Goal: Task Accomplishment & Management: Manage account settings

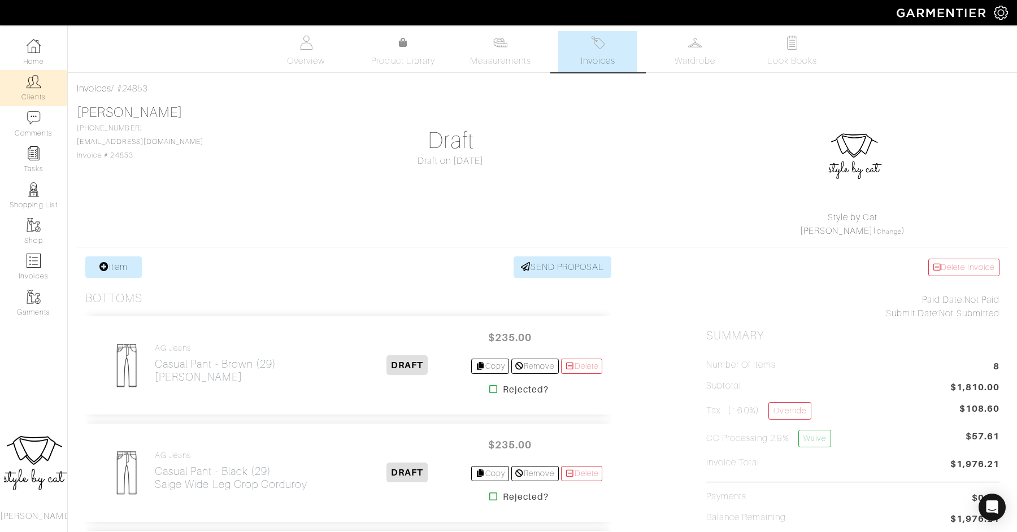
click at [33, 76] on img at bounding box center [34, 82] width 14 height 14
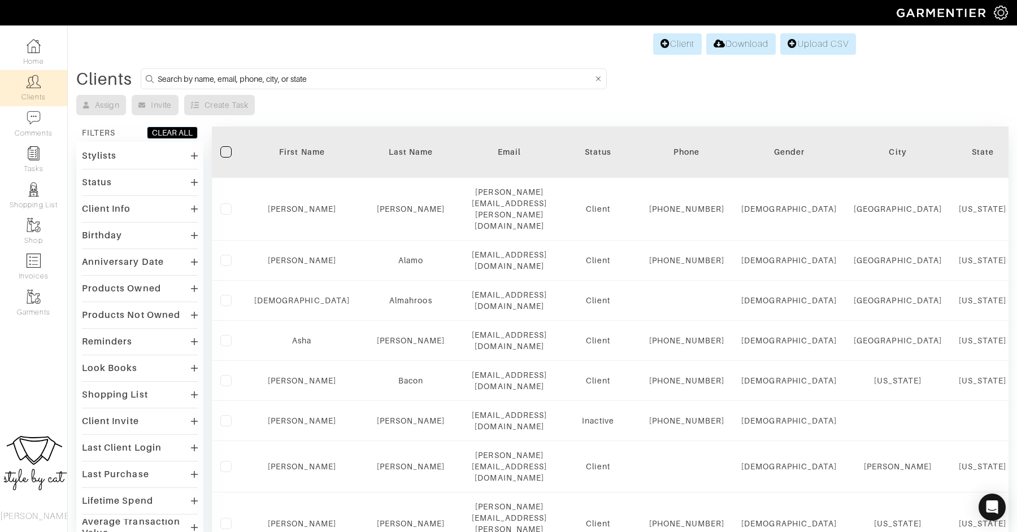
click at [278, 78] on input at bounding box center [375, 79] width 435 height 14
type input "shelley"
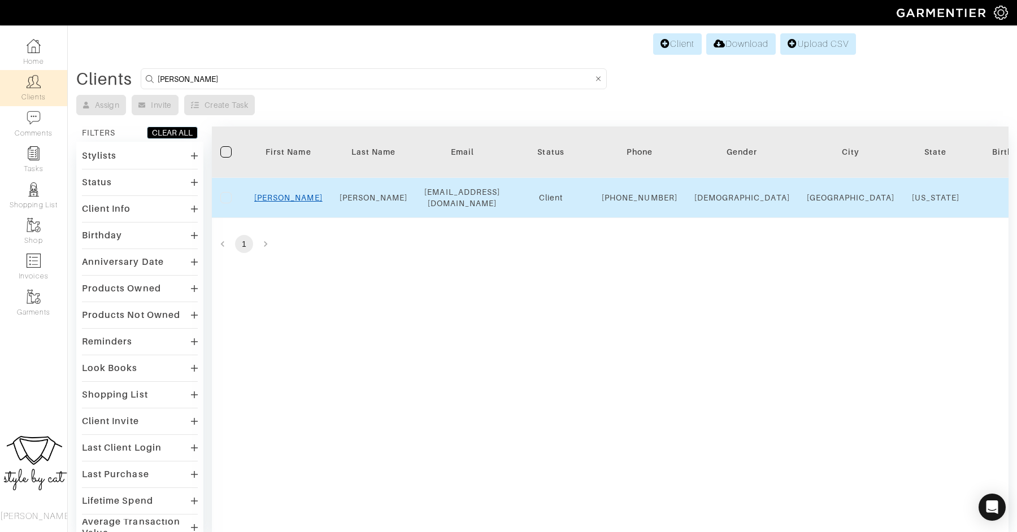
click at [285, 201] on link "Shelley" at bounding box center [288, 197] width 68 height 9
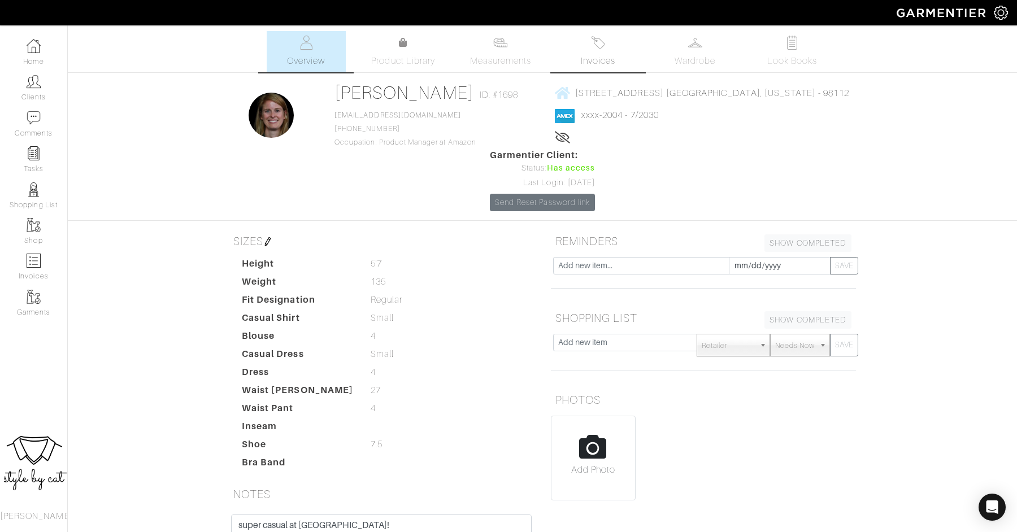
click at [590, 58] on span "Invoices" at bounding box center [598, 61] width 34 height 14
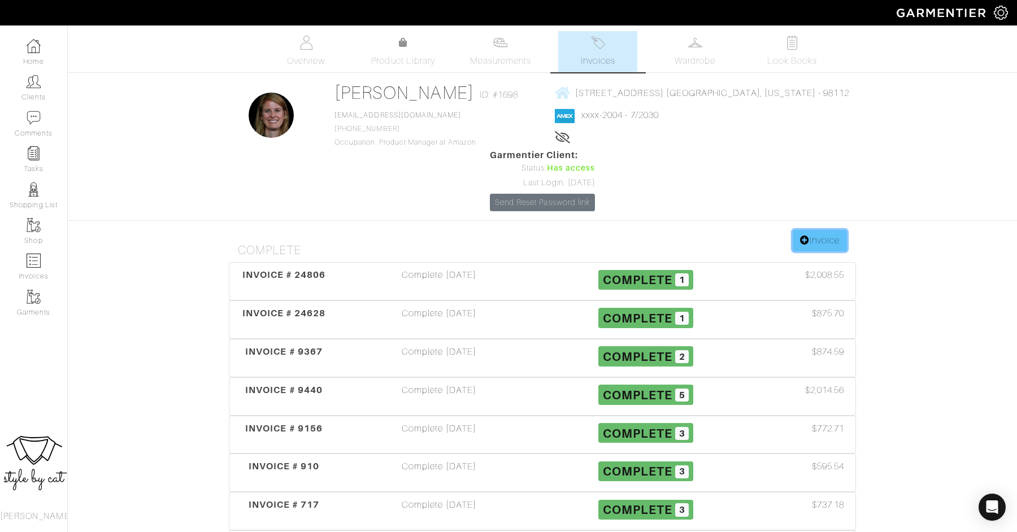
click at [819, 230] on link "Invoice" at bounding box center [819, 240] width 54 height 21
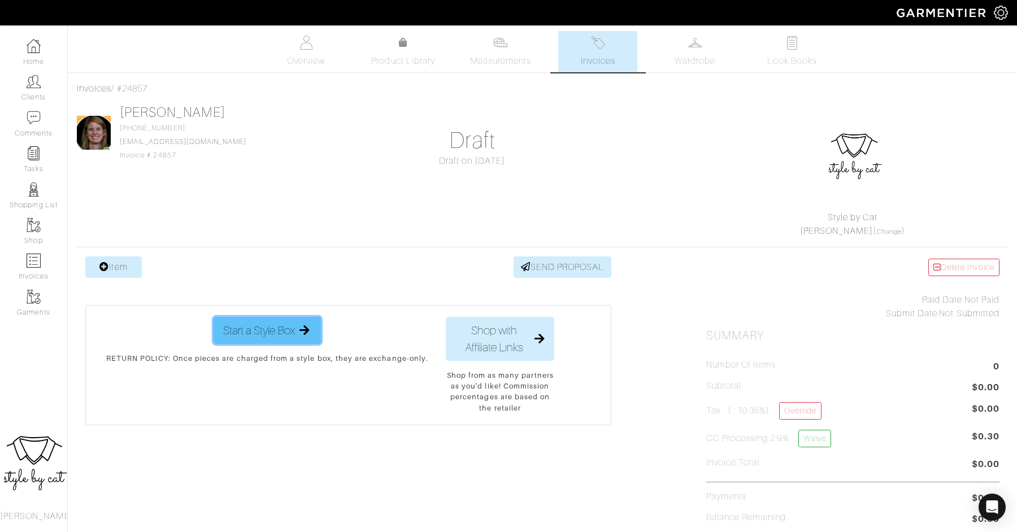
click at [245, 324] on span "Start a Style Box" at bounding box center [259, 330] width 72 height 17
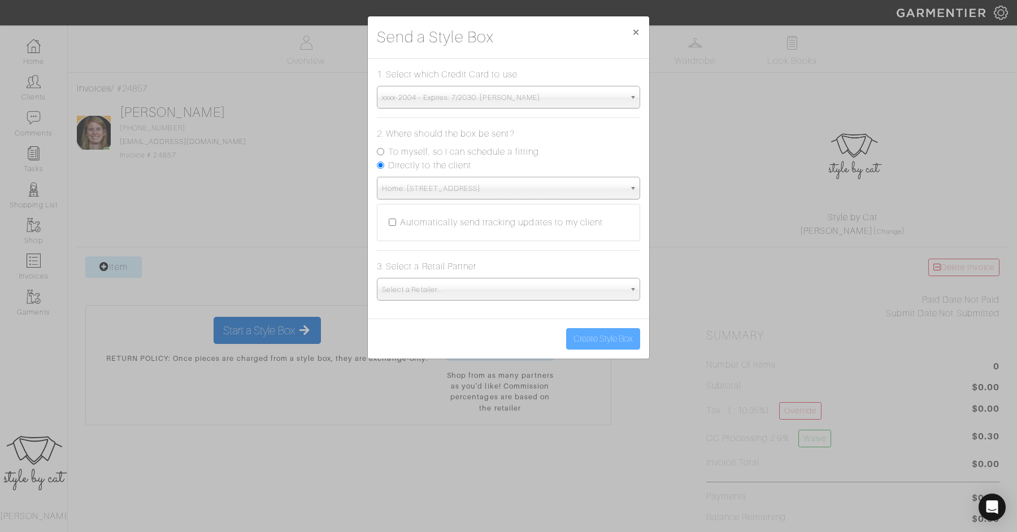
click at [481, 278] on span "Select a Retailer..." at bounding box center [503, 289] width 243 height 23
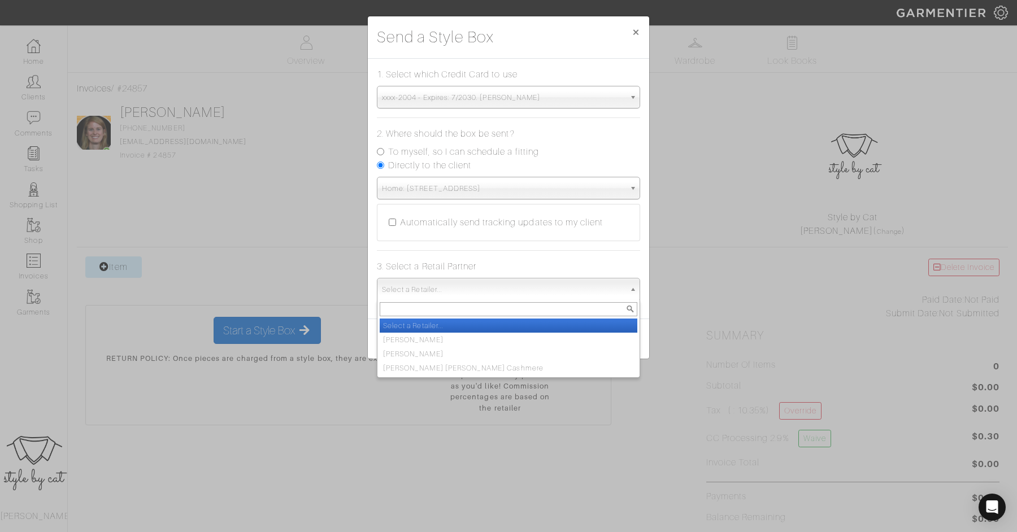
scroll to position [85, 0]
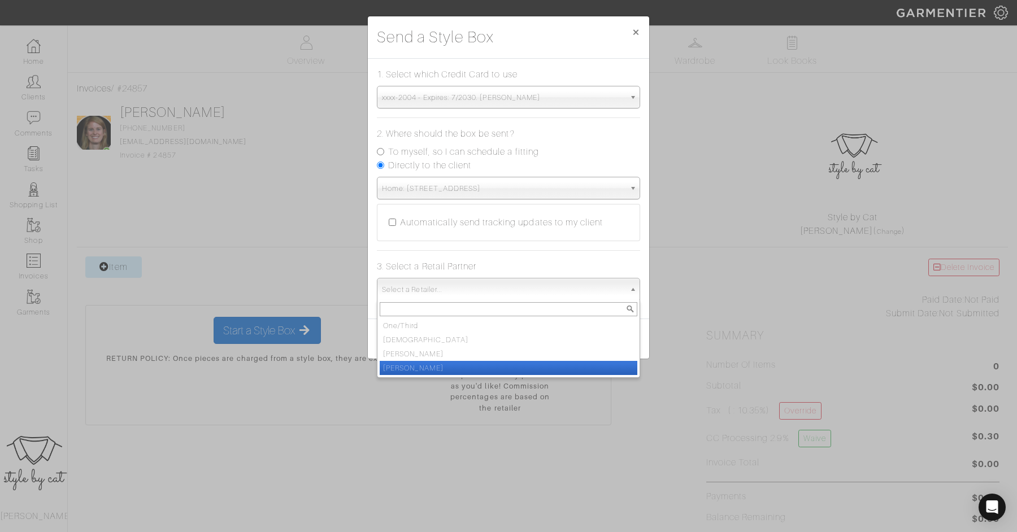
click at [461, 373] on li "Vince" at bounding box center [509, 368] width 258 height 14
select select "19"
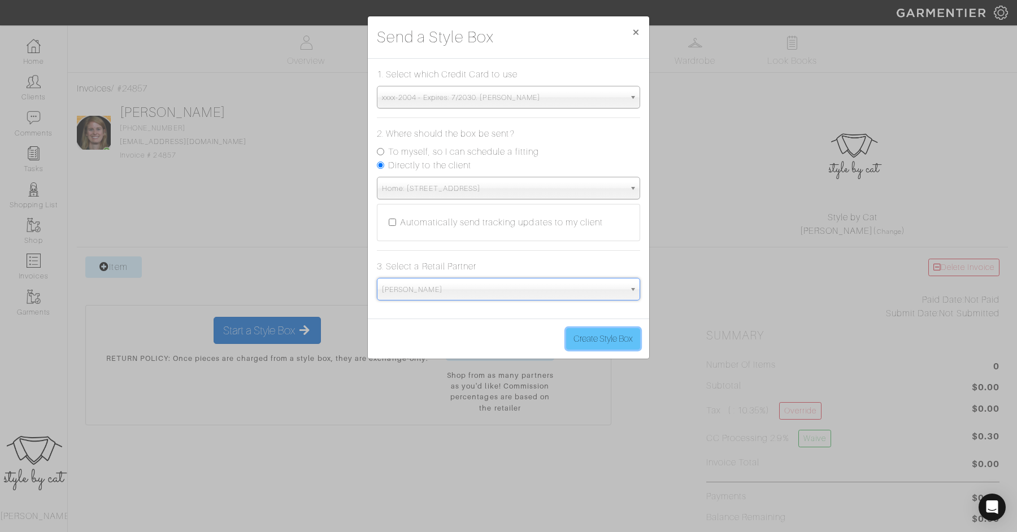
click at [603, 332] on button "Create Style Box" at bounding box center [603, 338] width 74 height 21
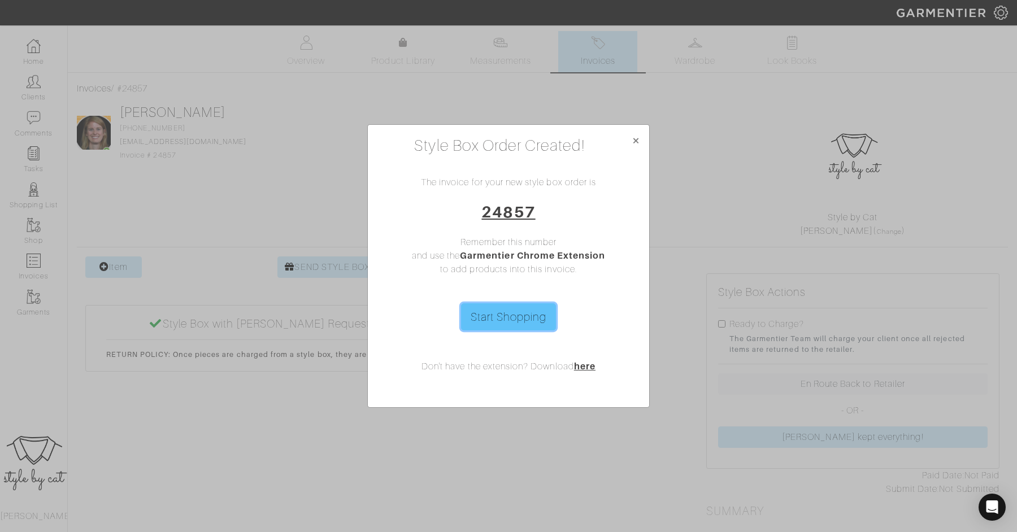
click at [519, 324] on link "Start Shopping" at bounding box center [508, 316] width 95 height 27
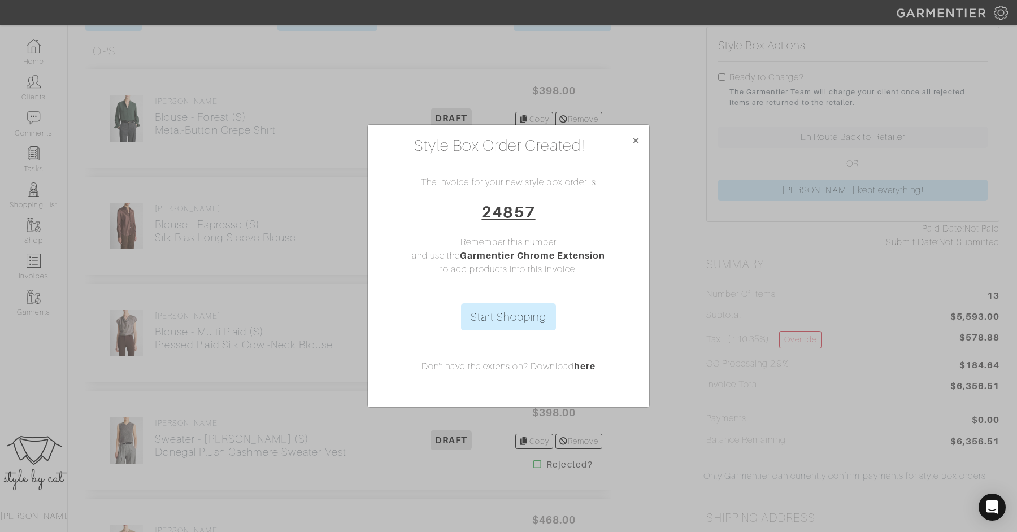
scroll to position [278, 0]
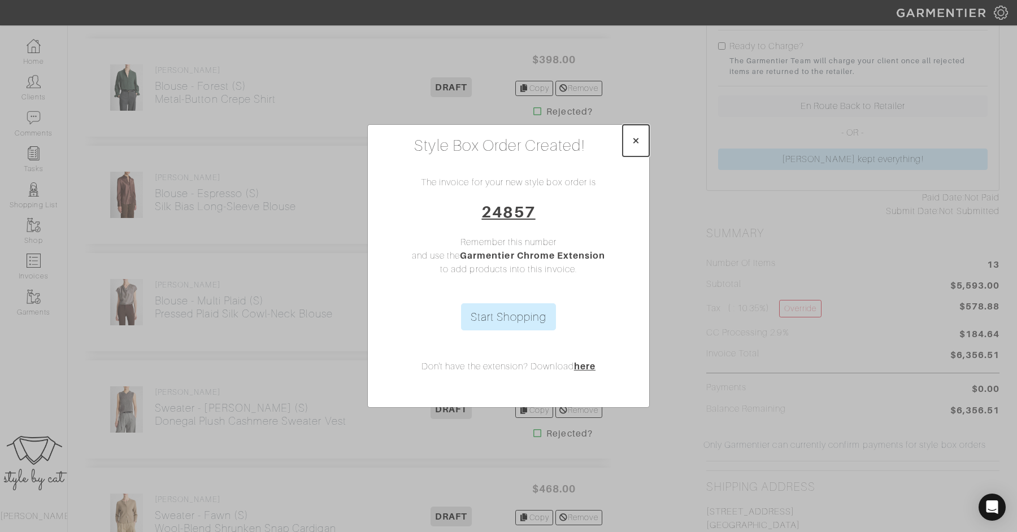
click at [634, 138] on span "×" at bounding box center [635, 140] width 8 height 15
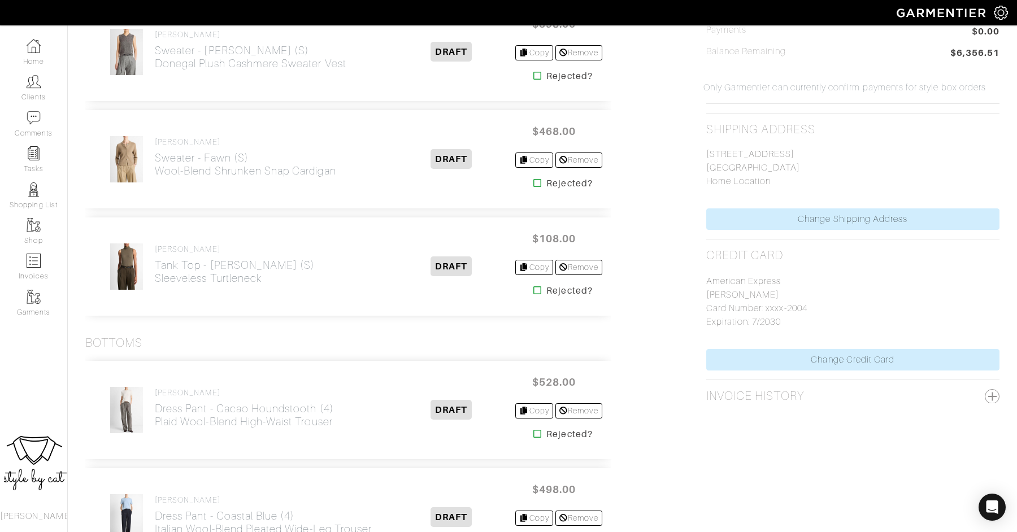
scroll to position [600, 0]
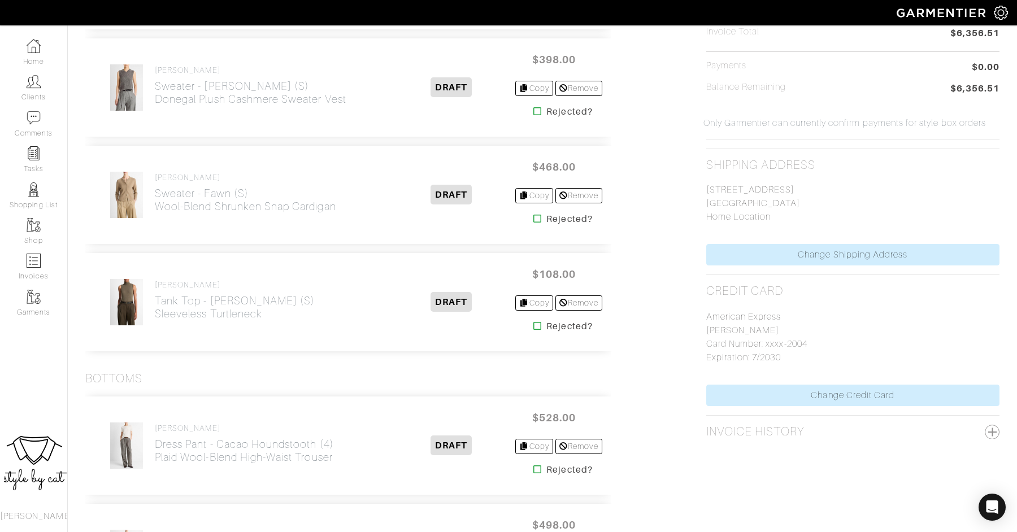
drag, startPoint x: 709, startPoint y: 184, endPoint x: 783, endPoint y: 189, distance: 74.7
click at [783, 189] on p "1080 24th Ave E Seattle, WA 98112 Home Location" at bounding box center [852, 203] width 293 height 41
click at [694, 197] on div "Item SEND STYLE BOX SEND PROPOSAL Tops VINCE Blouse - Forest (S) Metal-Button C…" at bounding box center [542, 491] width 931 height 1669
drag, startPoint x: 704, startPoint y: 184, endPoint x: 773, endPoint y: 187, distance: 69.0
click at [773, 187] on div "Style Box Actions Ready to Charge? The Garmentier Team will charge your client …" at bounding box center [853, 491] width 310 height 1669
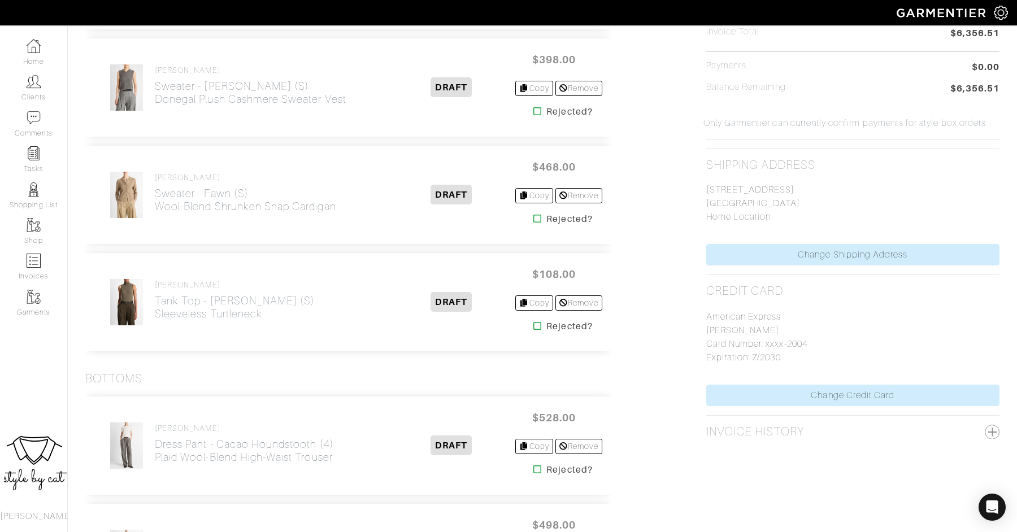
copy p "[STREET_ADDRESS]"
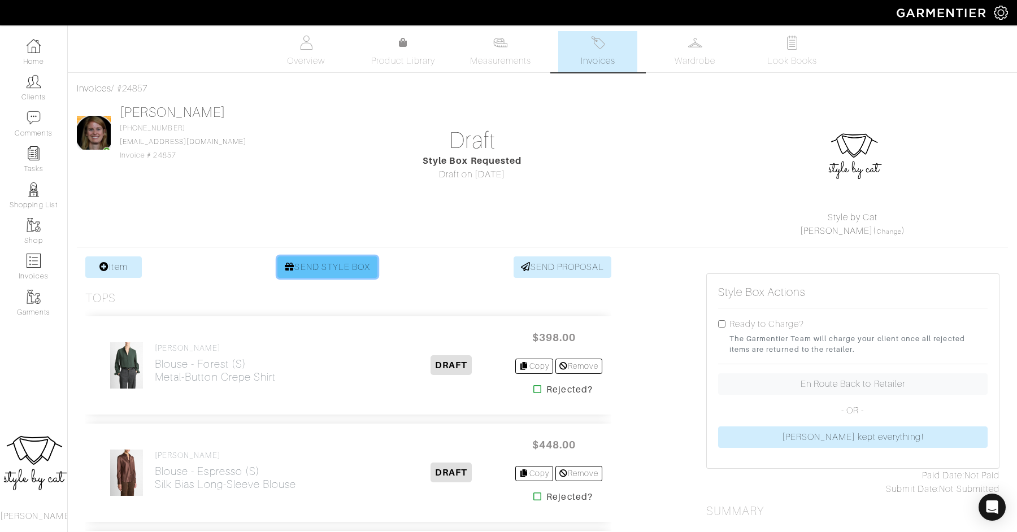
click at [329, 268] on link "SEND STYLE BOX" at bounding box center [327, 266] width 100 height 21
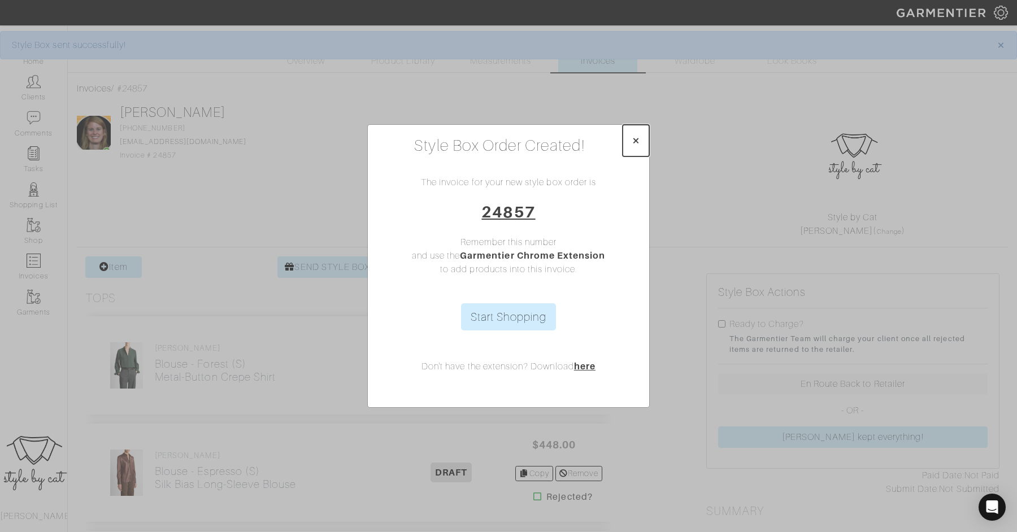
click at [640, 140] on span "×" at bounding box center [635, 140] width 8 height 15
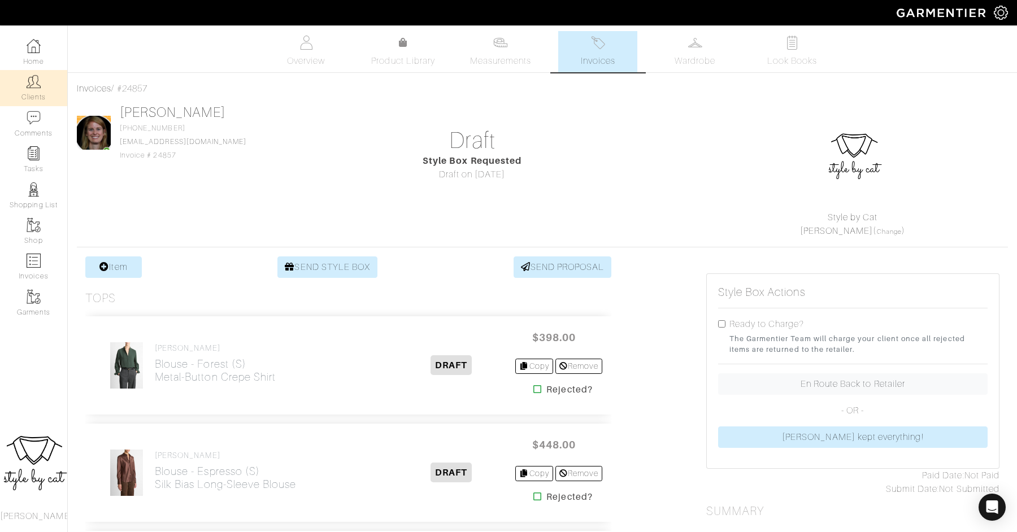
click at [27, 89] on link "Clients" at bounding box center [33, 88] width 67 height 36
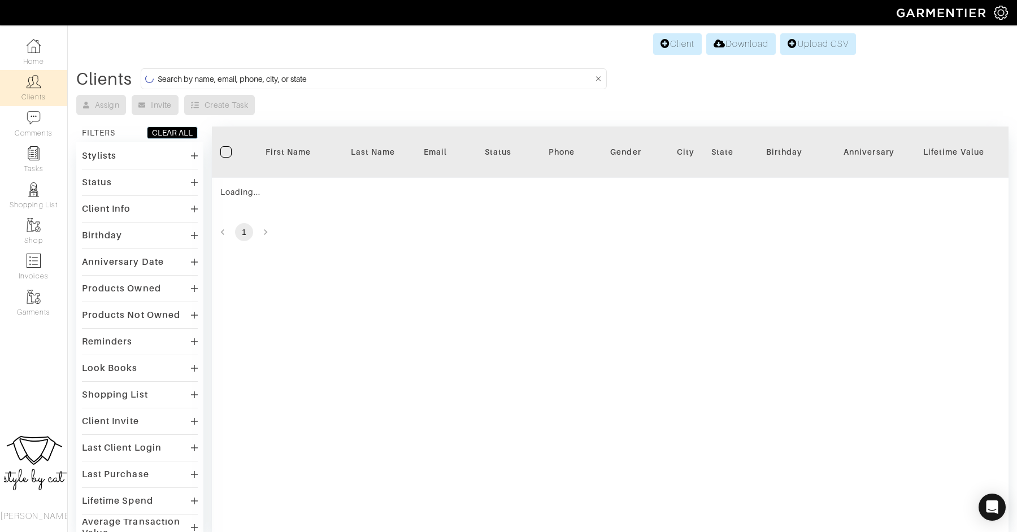
click at [328, 81] on input at bounding box center [375, 79] width 435 height 14
type input "kate"
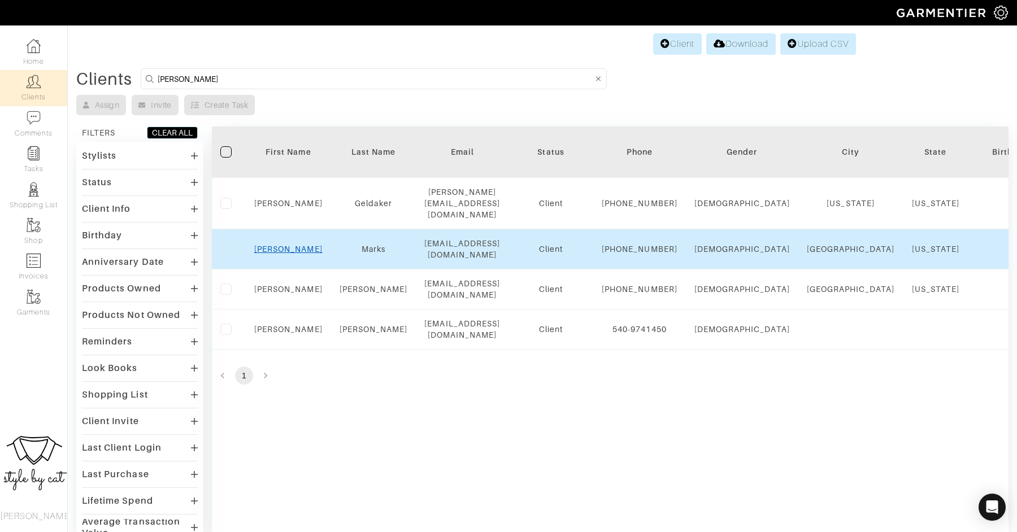
click at [290, 254] on link "Kate" at bounding box center [288, 249] width 68 height 9
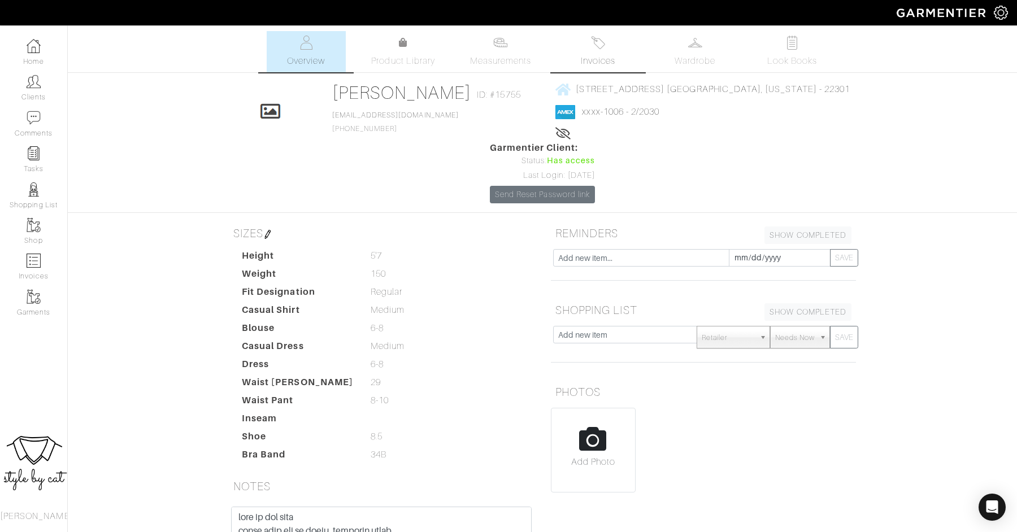
click at [612, 64] on span "Invoices" at bounding box center [598, 61] width 34 height 14
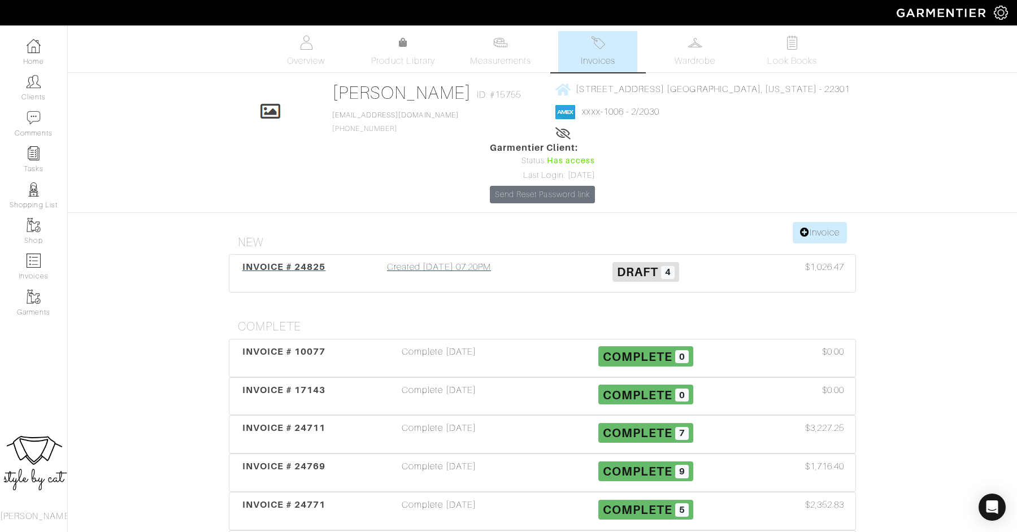
click at [355, 260] on div "Created 10/08/25 07:20PM" at bounding box center [439, 273] width 207 height 26
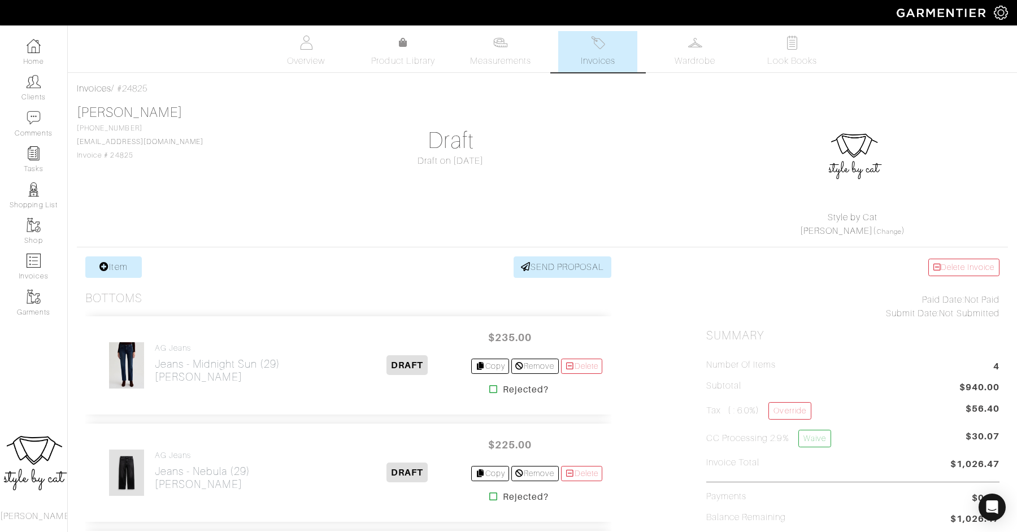
click at [591, 55] on span "Invoices" at bounding box center [598, 61] width 34 height 14
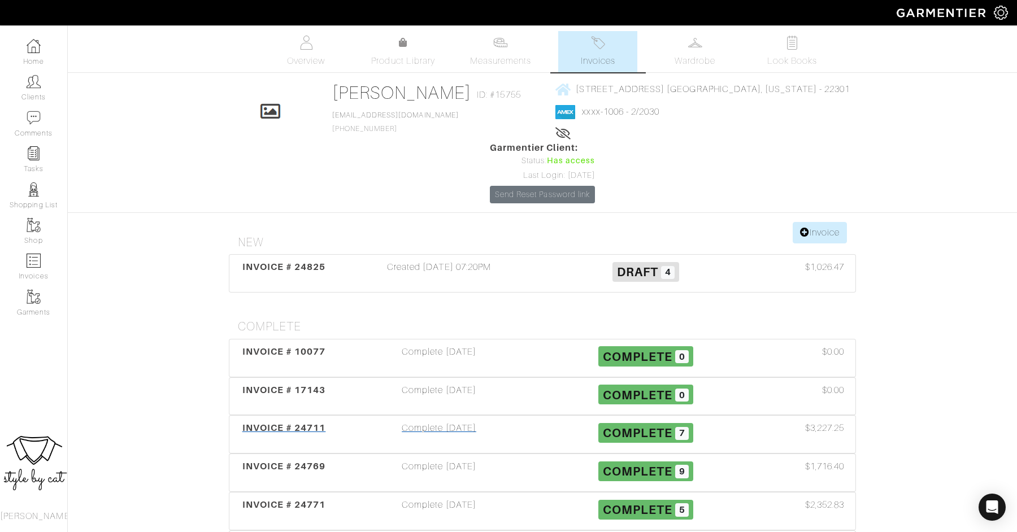
scroll to position [60, 0]
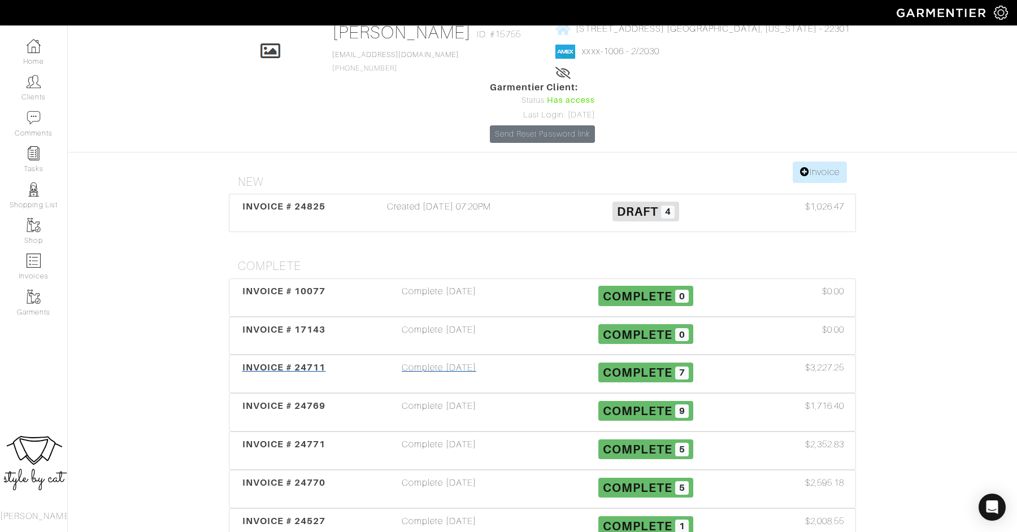
click at [275, 362] on span "INVOICE # 24711" at bounding box center [284, 367] width 84 height 11
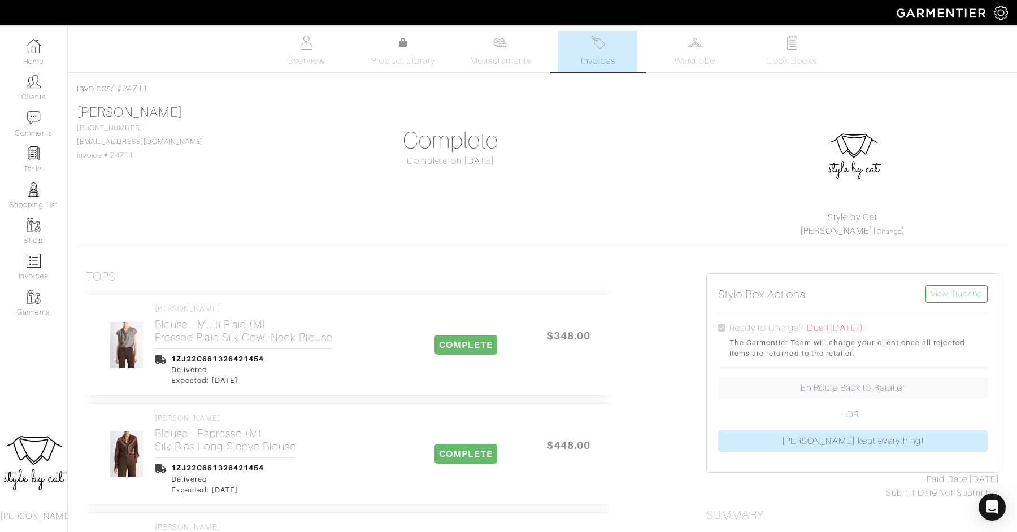
click at [600, 59] on span "Invoices" at bounding box center [598, 61] width 34 height 14
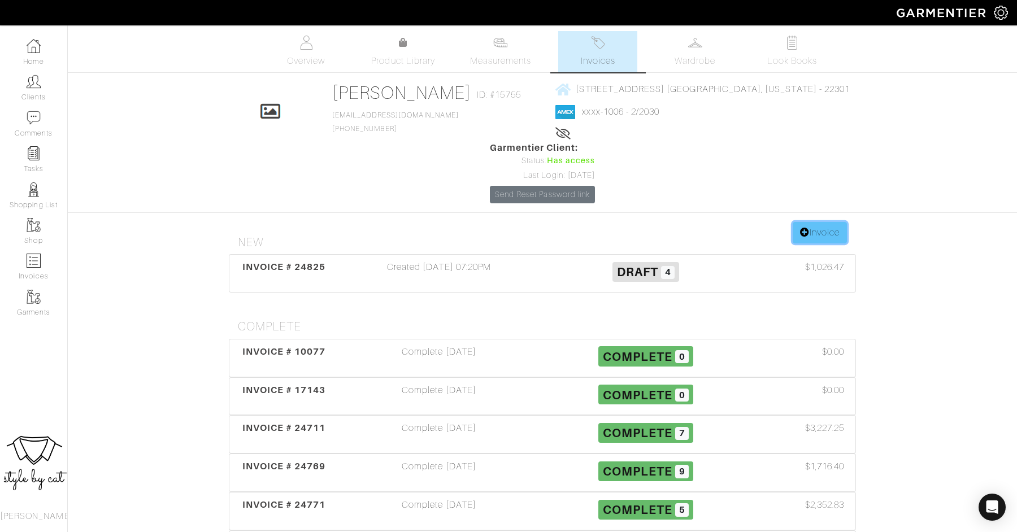
click at [822, 222] on link "Invoice" at bounding box center [819, 232] width 54 height 21
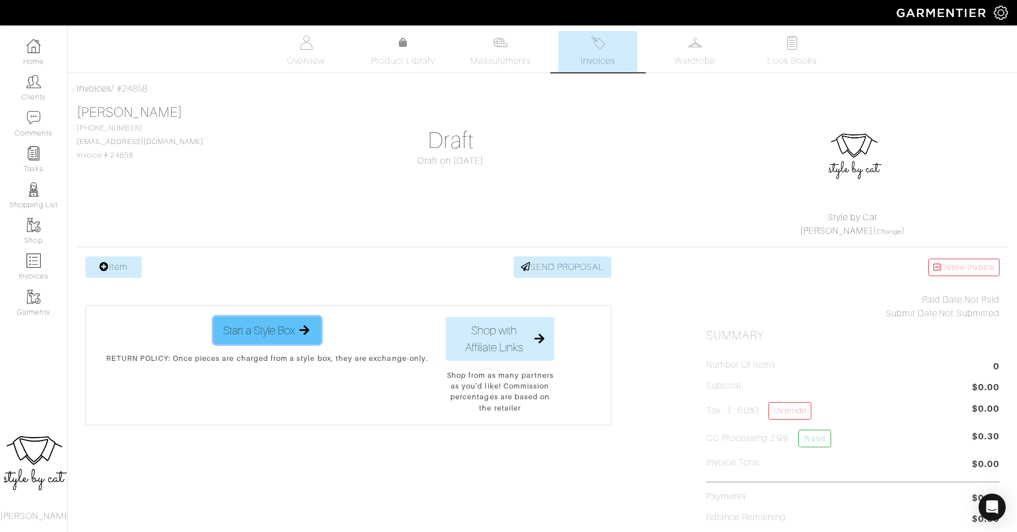
click at [285, 332] on span "Start a Style Box" at bounding box center [259, 330] width 72 height 17
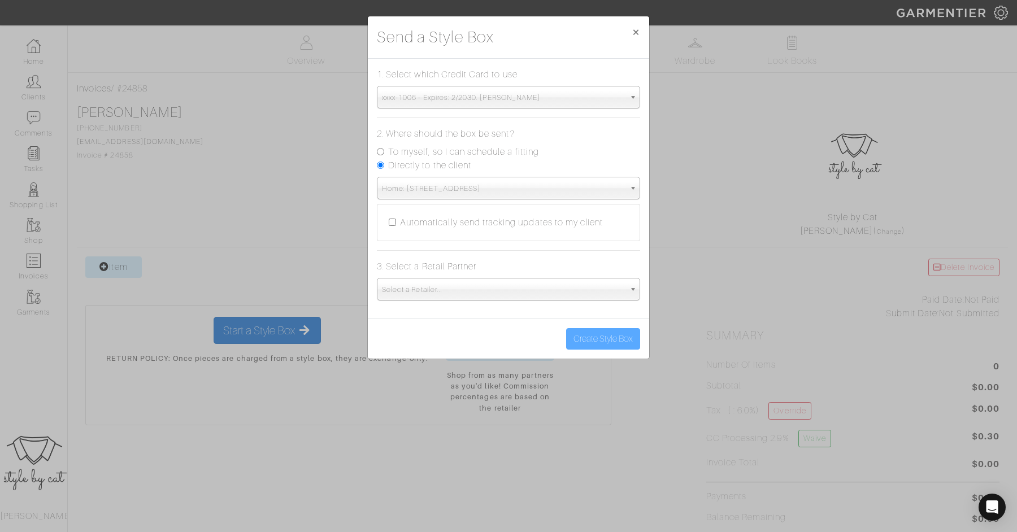
click at [486, 280] on span "Select a Retailer..." at bounding box center [503, 289] width 243 height 23
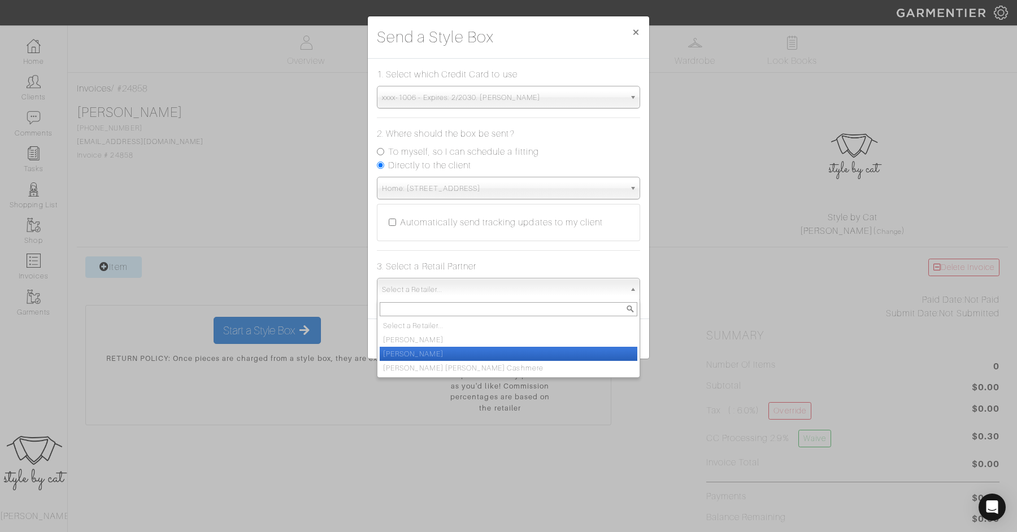
scroll to position [85, 0]
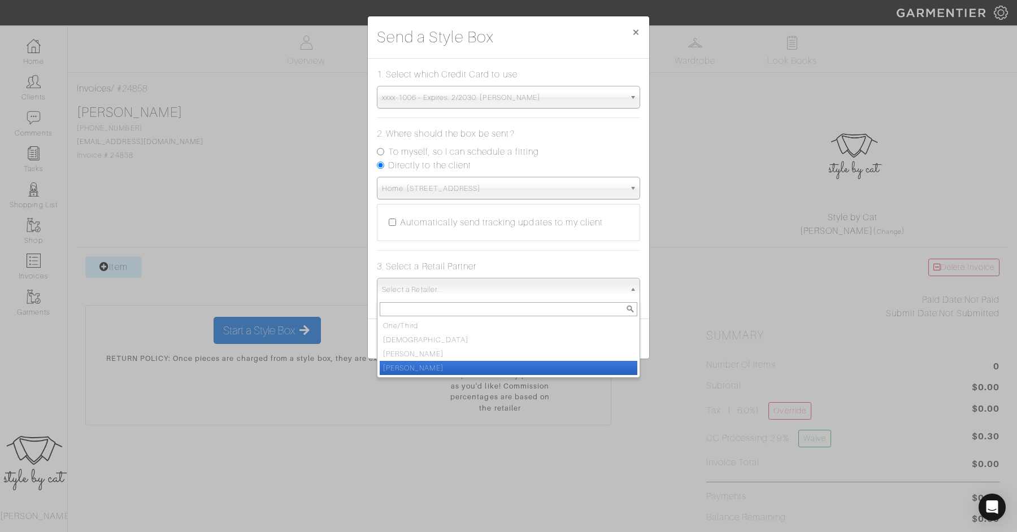
click at [460, 369] on li "Vince" at bounding box center [509, 368] width 258 height 14
select select "19"
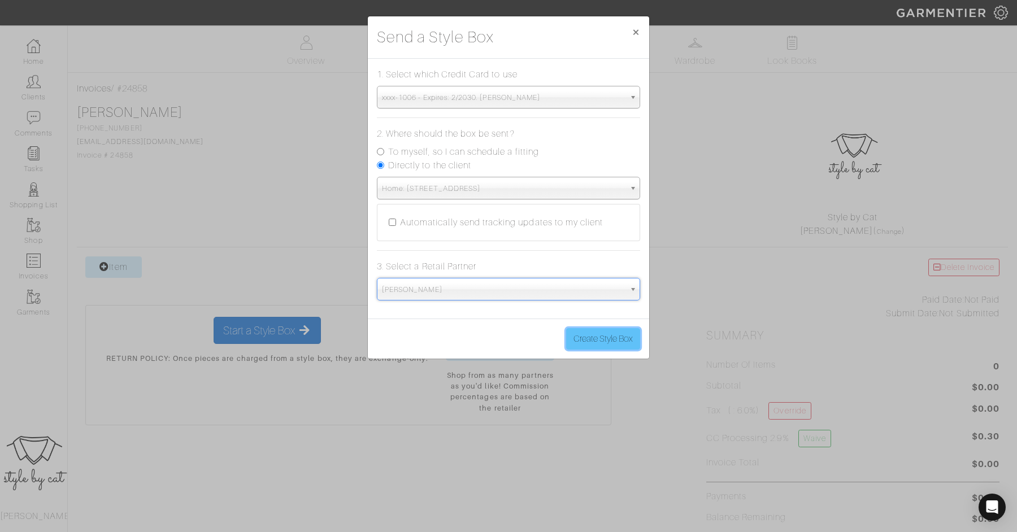
click at [613, 334] on button "Create Style Box" at bounding box center [603, 338] width 74 height 21
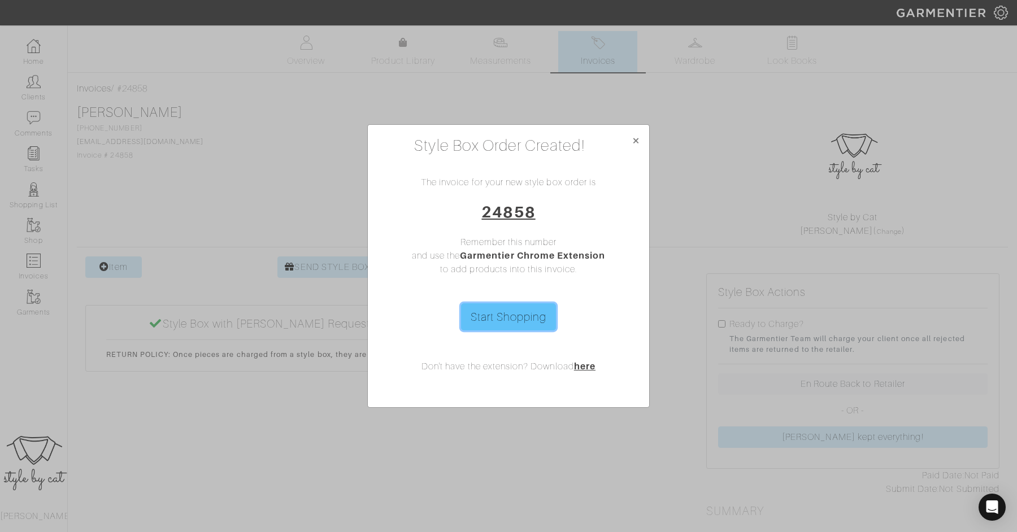
click at [505, 323] on link "Start Shopping" at bounding box center [508, 316] width 95 height 27
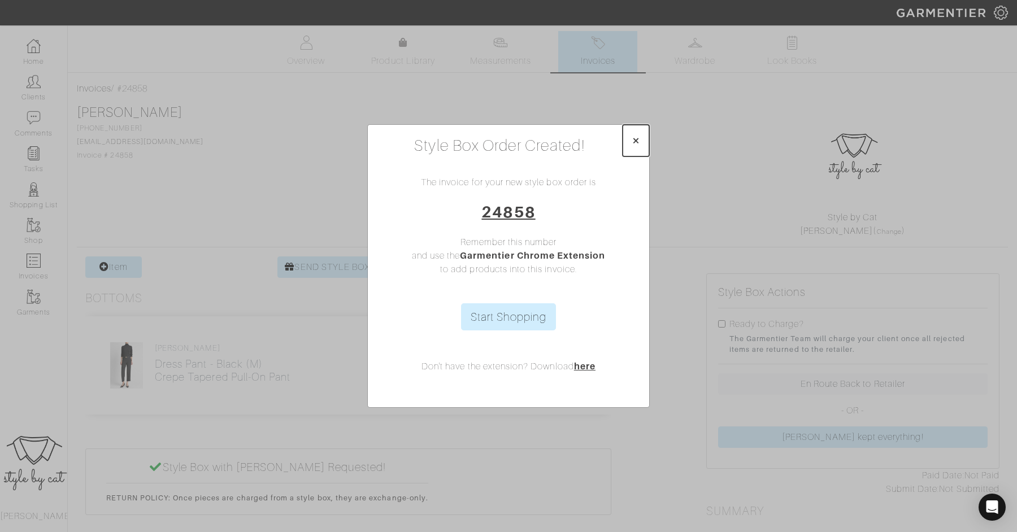
click at [635, 142] on span "×" at bounding box center [635, 140] width 8 height 15
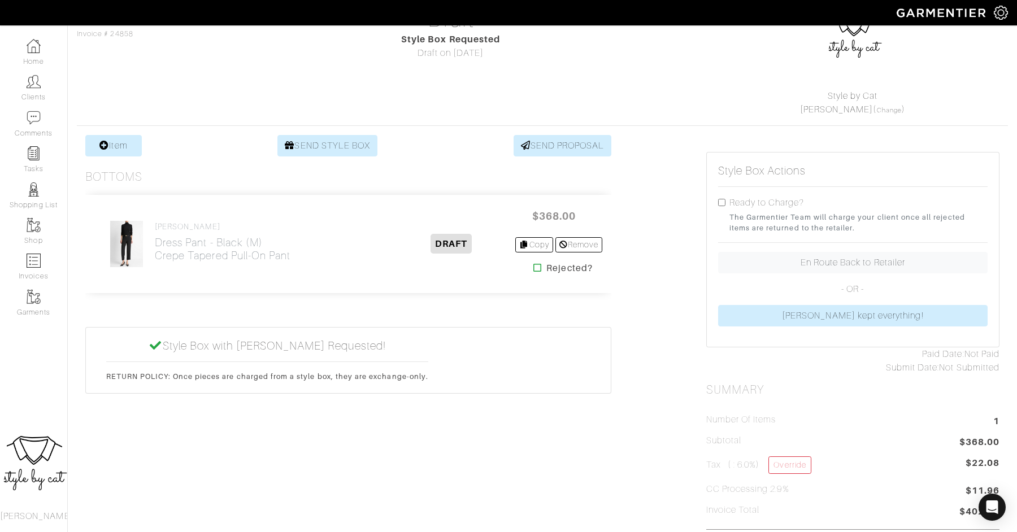
scroll to position [108, 0]
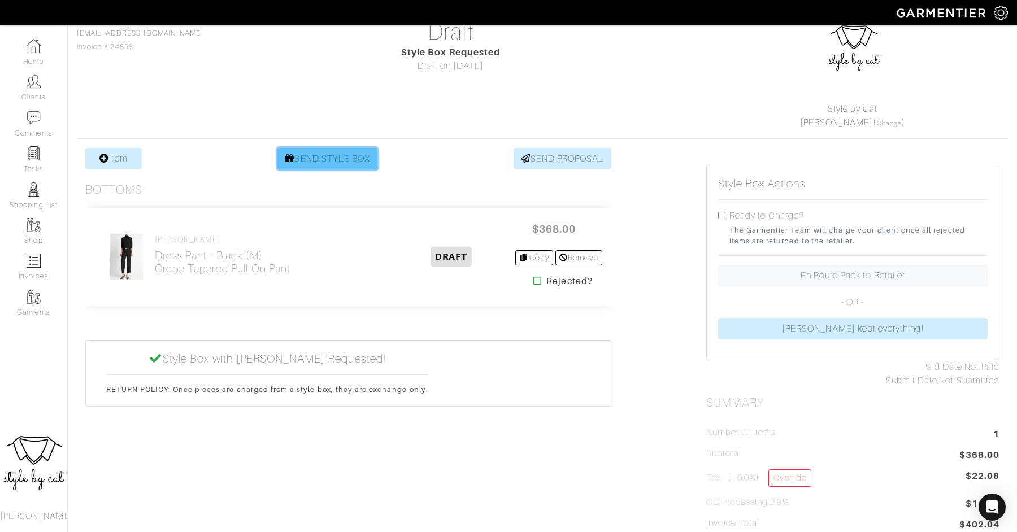
click at [304, 165] on link "SEND STYLE BOX" at bounding box center [327, 158] width 100 height 21
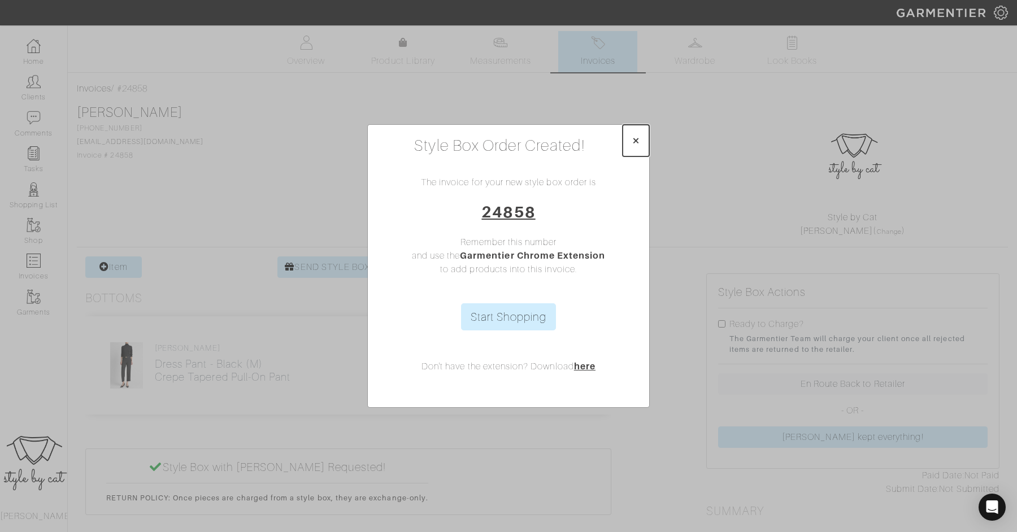
click at [638, 142] on span "×" at bounding box center [635, 140] width 8 height 15
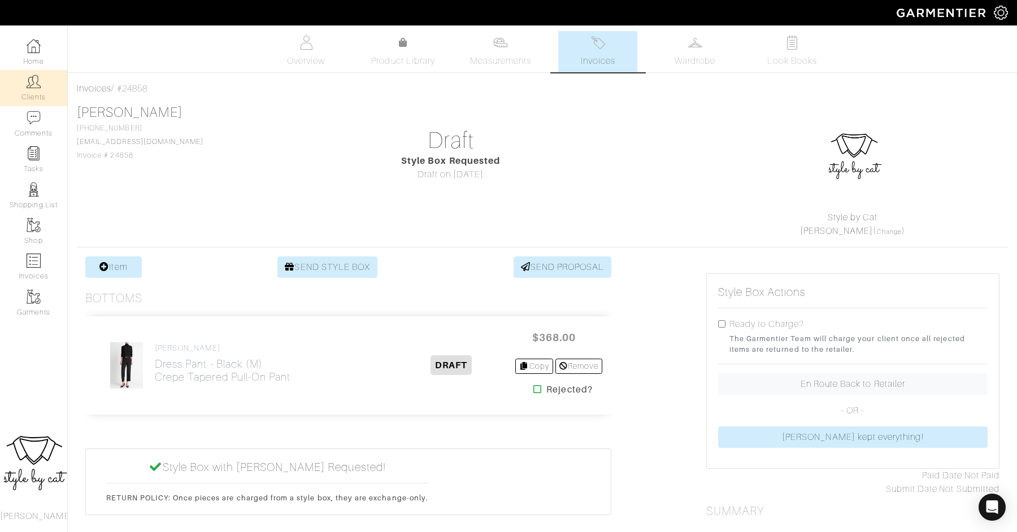
click at [17, 92] on link "Clients" at bounding box center [33, 88] width 67 height 36
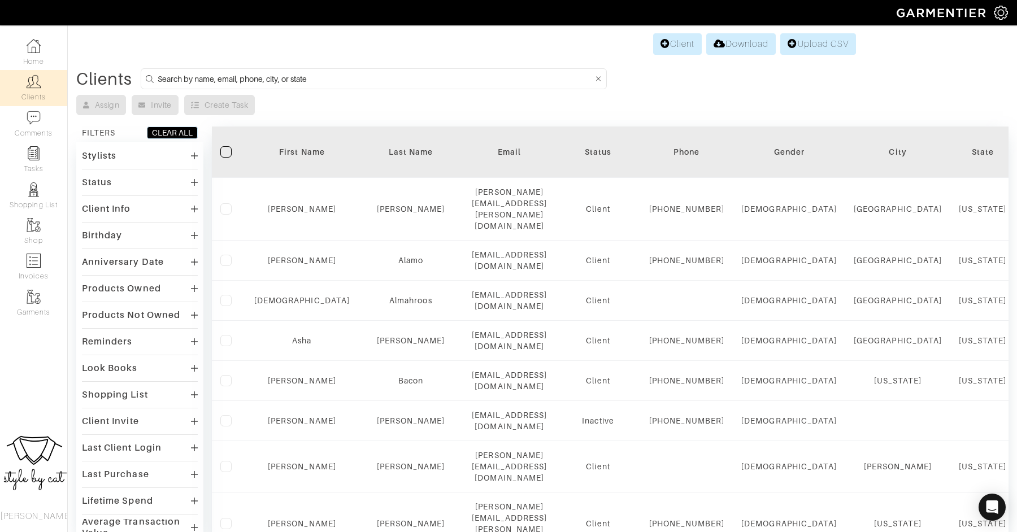
click at [223, 77] on input at bounding box center [375, 79] width 435 height 14
type input "[PERSON_NAME]"
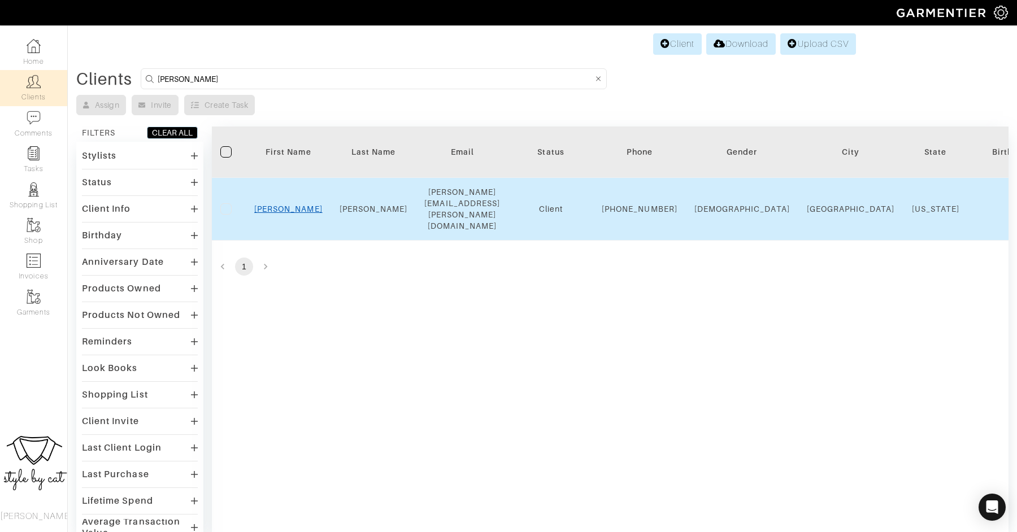
click at [284, 204] on link "[PERSON_NAME]" at bounding box center [288, 208] width 68 height 9
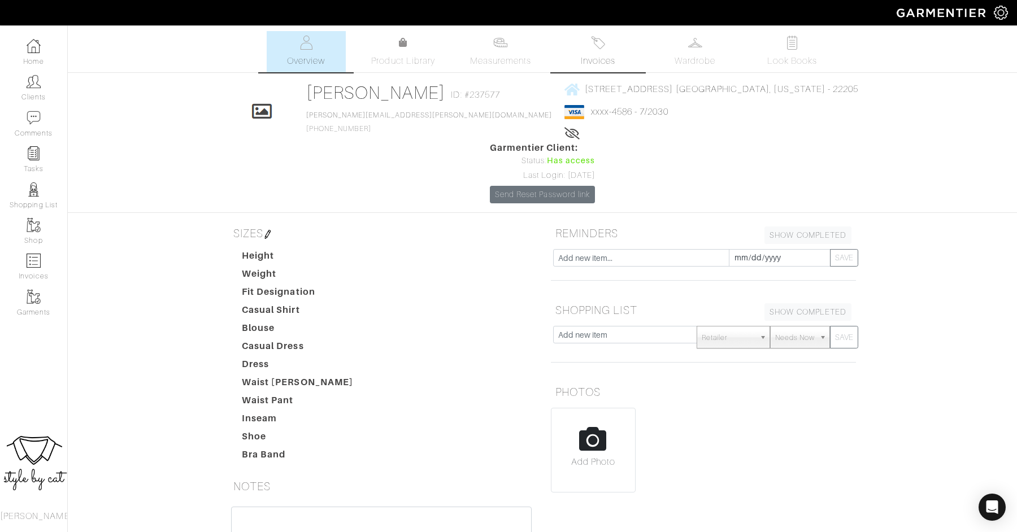
click at [594, 67] on span "Invoices" at bounding box center [598, 61] width 34 height 14
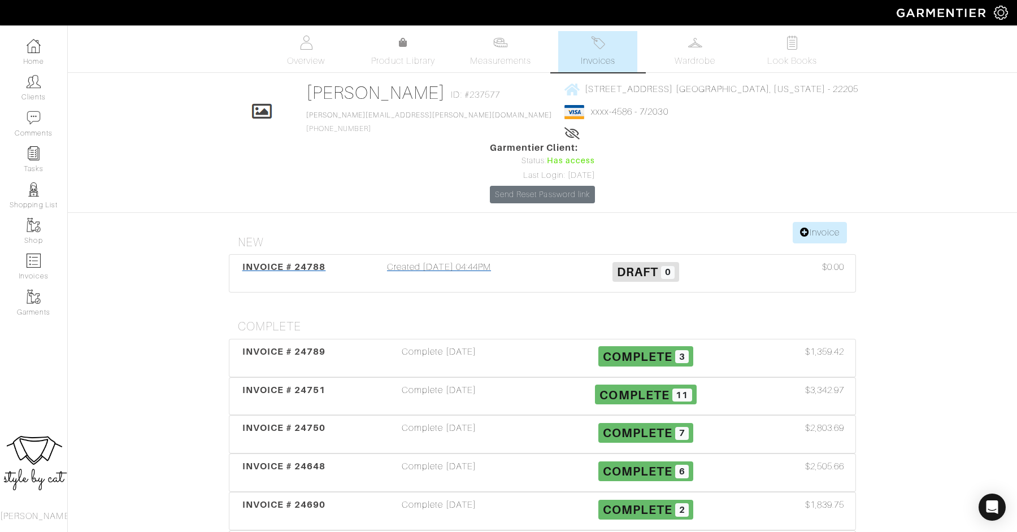
click at [263, 262] on span "INVOICE # 24788" at bounding box center [284, 267] width 84 height 11
click at [316, 346] on span "INVOICE # 24789" at bounding box center [284, 351] width 84 height 11
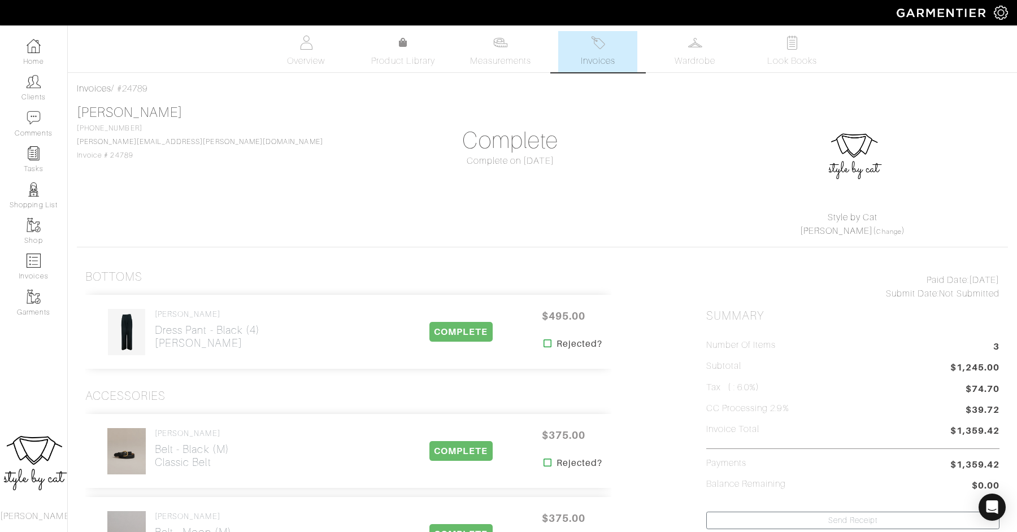
click at [598, 52] on link "Invoices" at bounding box center [597, 51] width 79 height 41
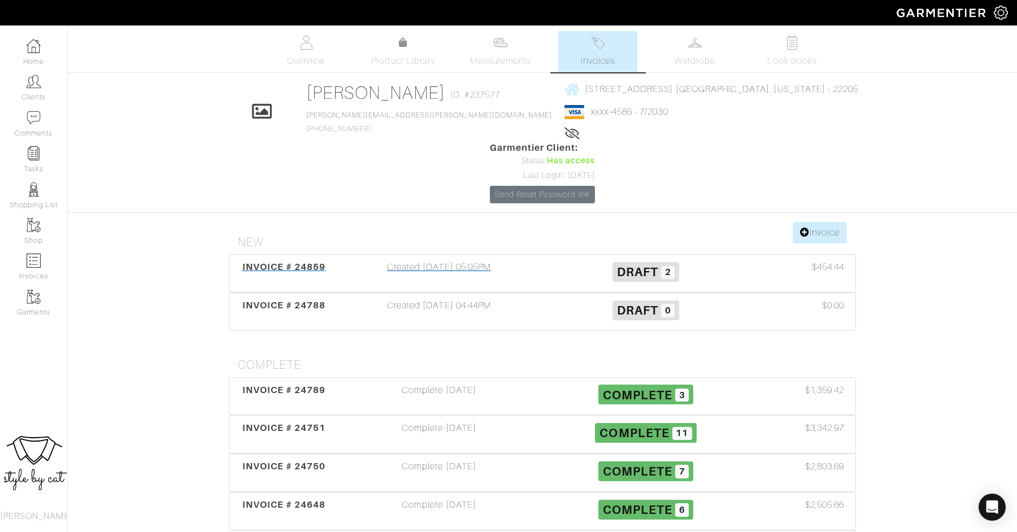
click at [293, 262] on span "INVOICE # 24859" at bounding box center [284, 267] width 84 height 11
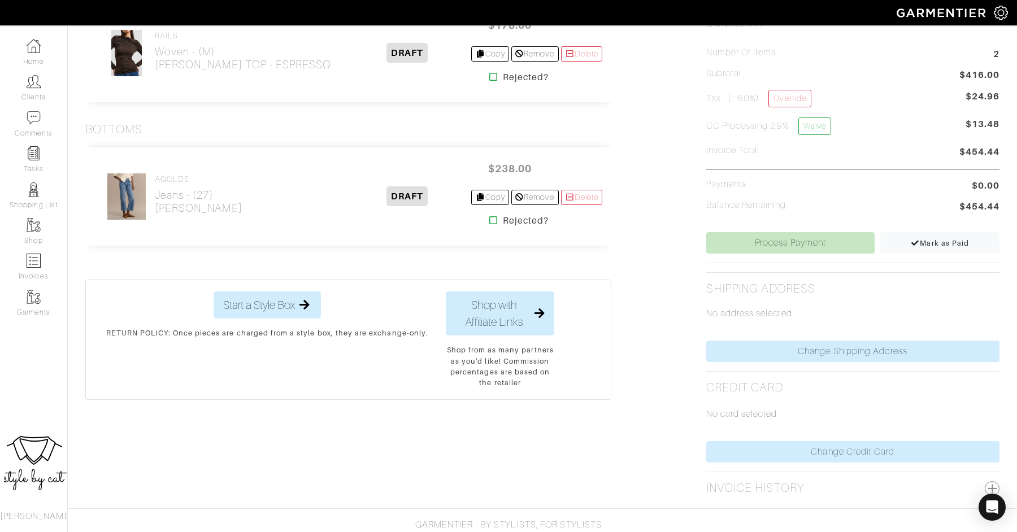
scroll to position [325, 0]
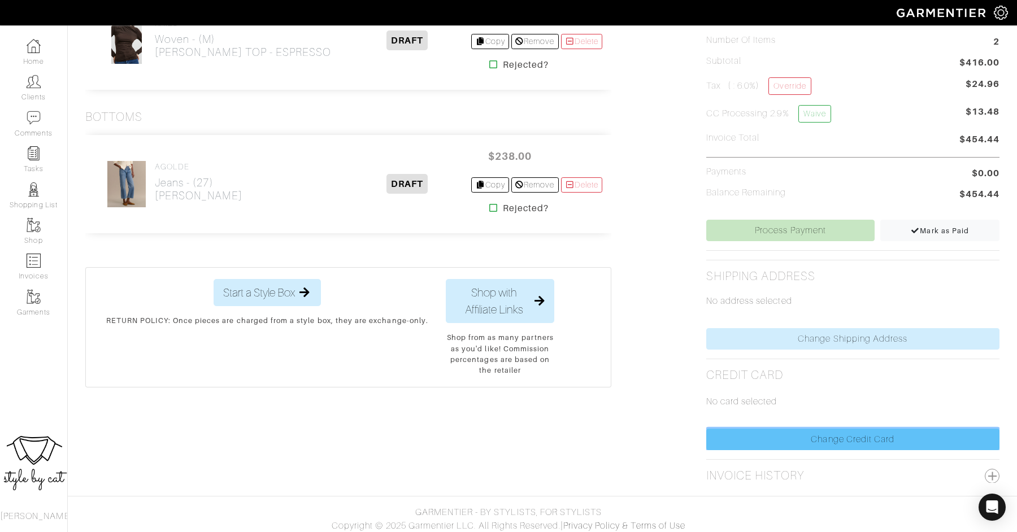
click at [773, 438] on link "Change Credit Card" at bounding box center [852, 439] width 293 height 21
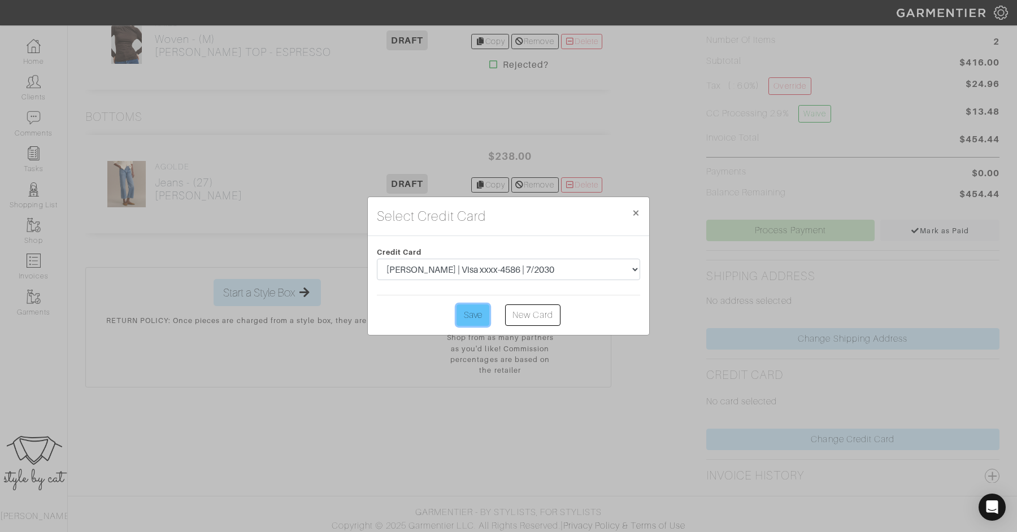
click at [469, 313] on input "Save" at bounding box center [472, 314] width 33 height 21
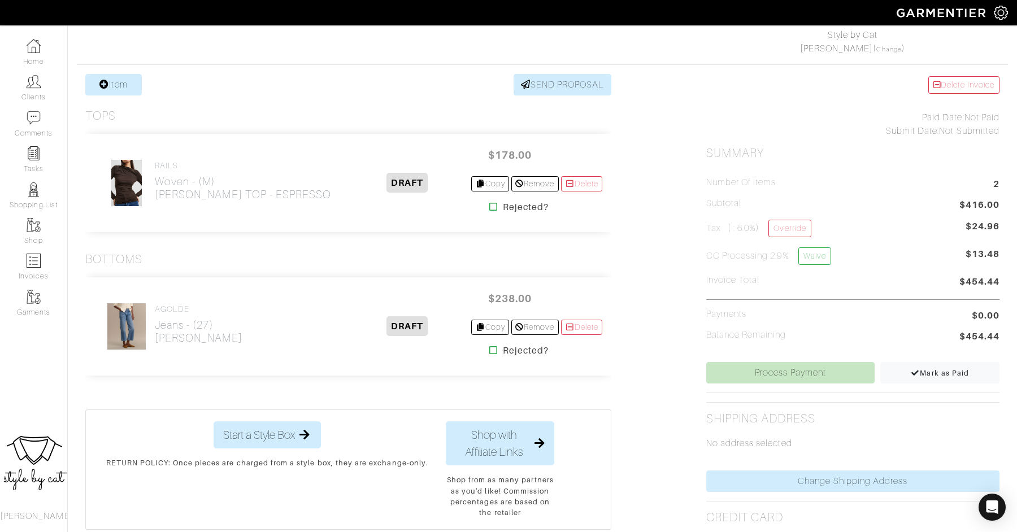
scroll to position [254, 0]
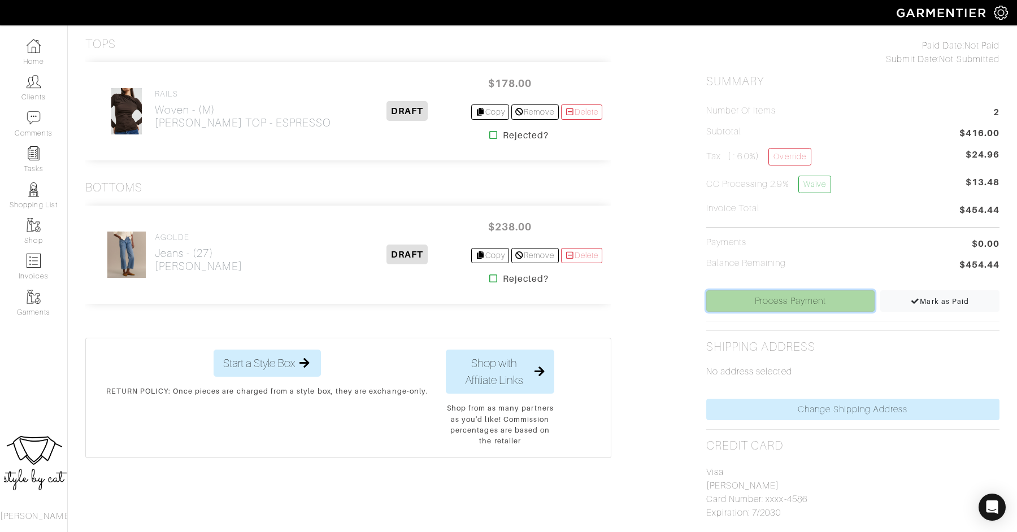
click at [732, 306] on link "Process Payment" at bounding box center [790, 300] width 169 height 21
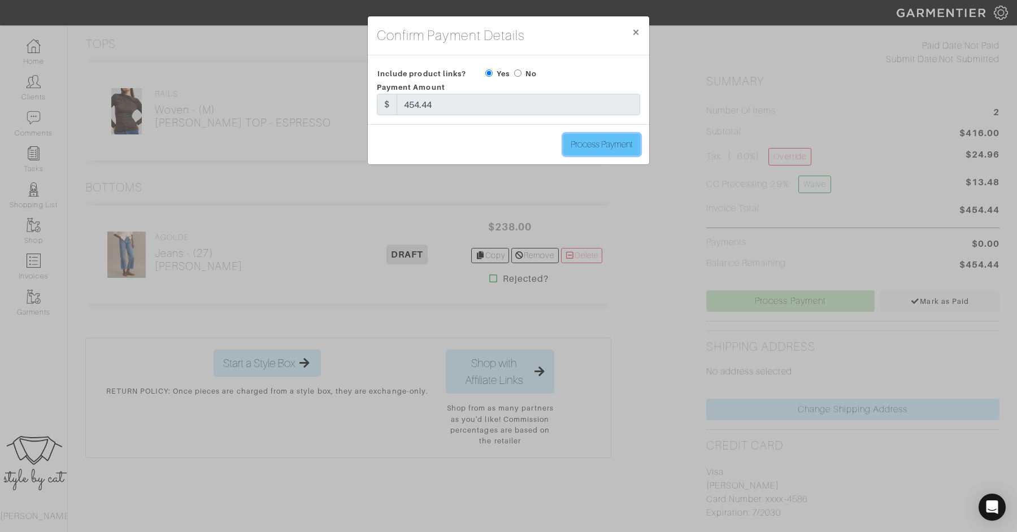
click at [605, 145] on input "Process Payment" at bounding box center [601, 144] width 77 height 21
type input "Process Payment"
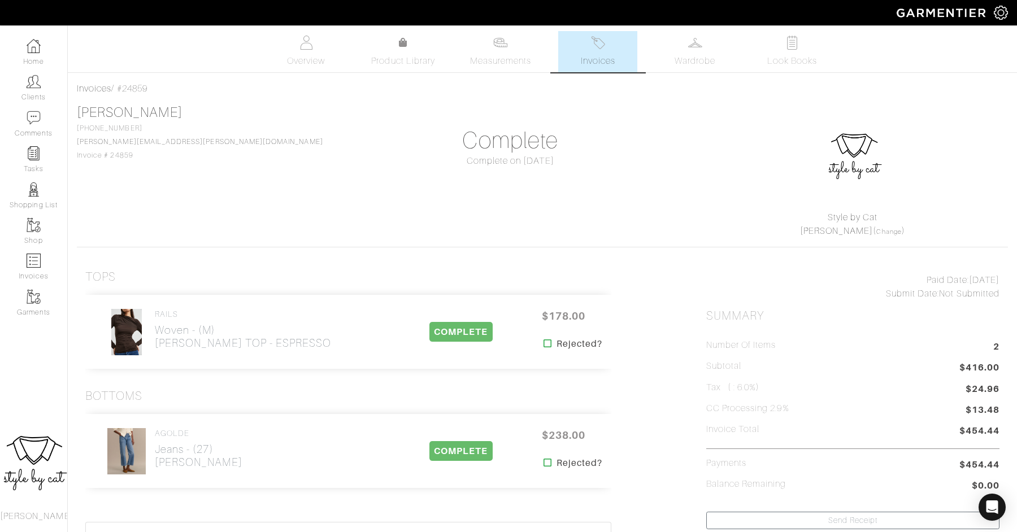
click at [602, 50] on link "Invoices" at bounding box center [597, 51] width 79 height 41
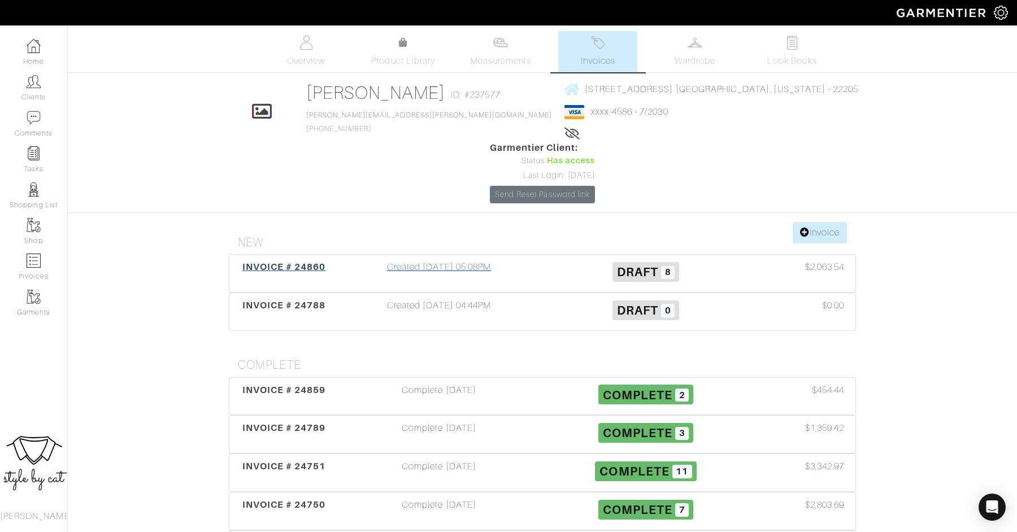
click at [297, 260] on div "INVOICE # 24860" at bounding box center [283, 273] width 103 height 26
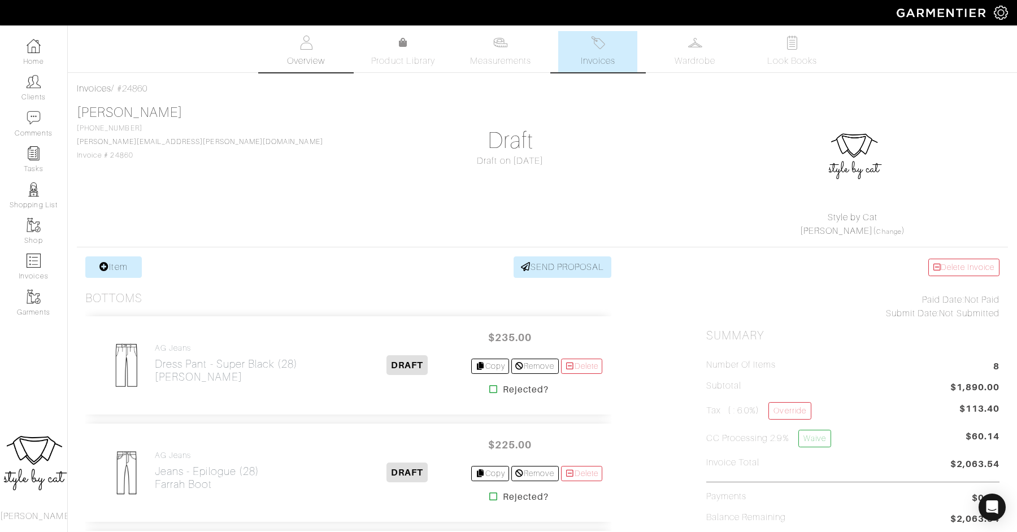
click at [319, 61] on span "Overview" at bounding box center [306, 61] width 38 height 14
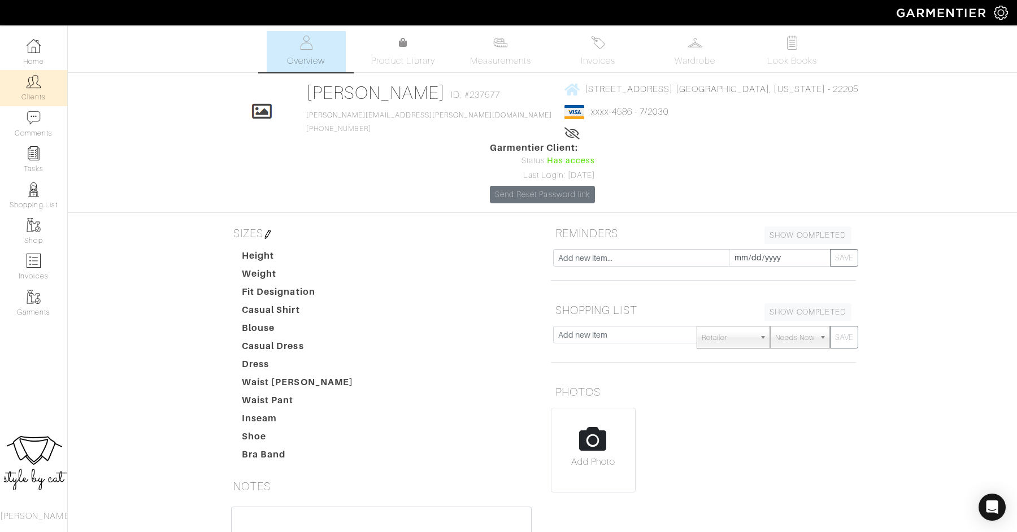
click at [32, 89] on link "Clients" at bounding box center [33, 88] width 67 height 36
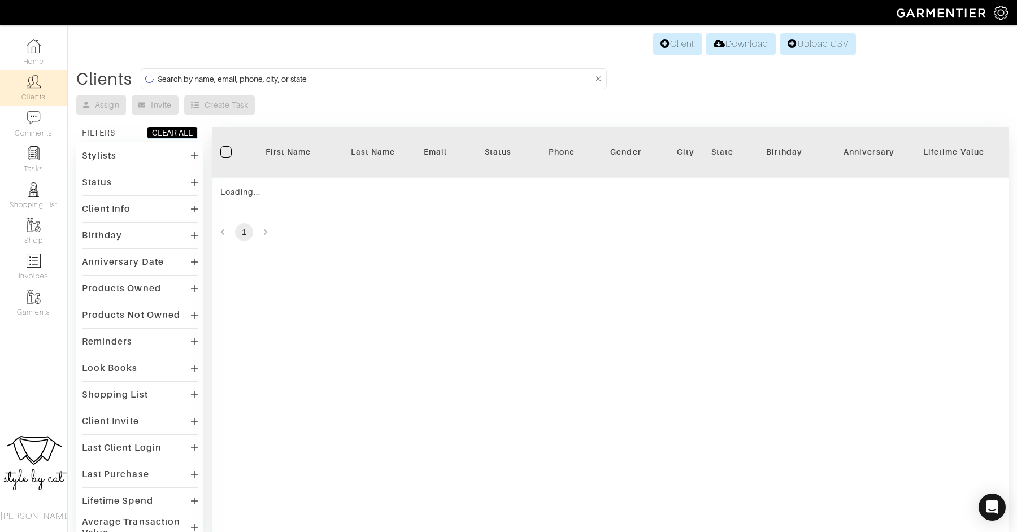
click at [464, 81] on input at bounding box center [375, 79] width 435 height 14
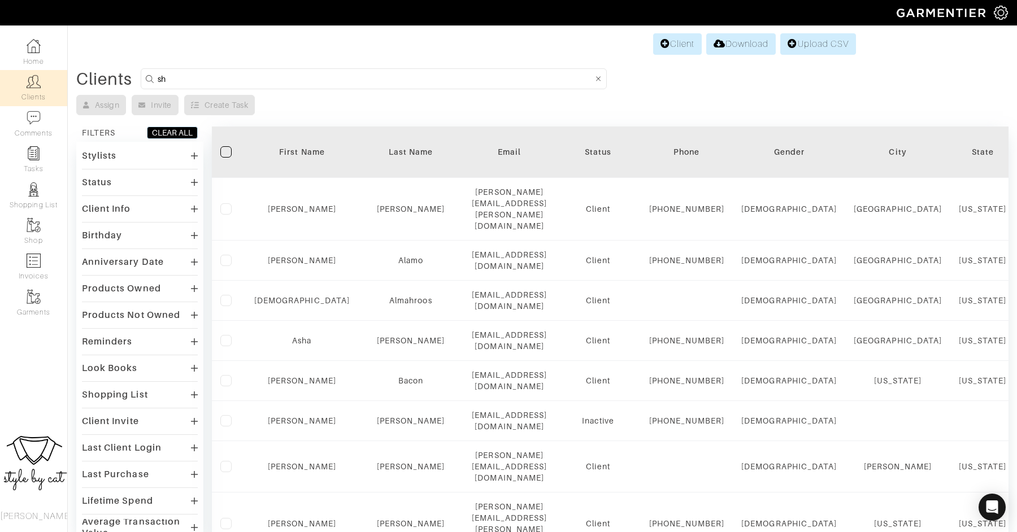
type input "s"
type input "[PERSON_NAME]"
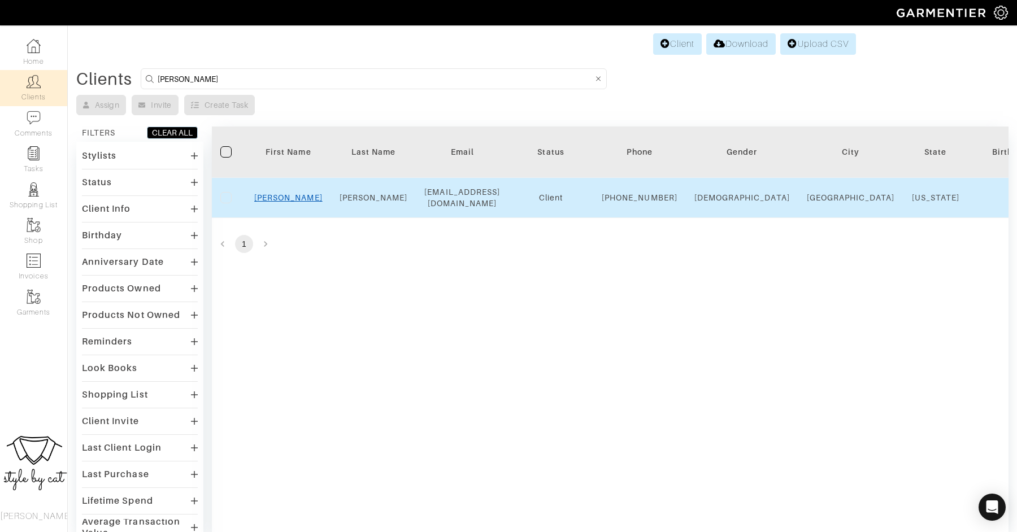
click at [282, 201] on link "[PERSON_NAME]" at bounding box center [288, 197] width 68 height 9
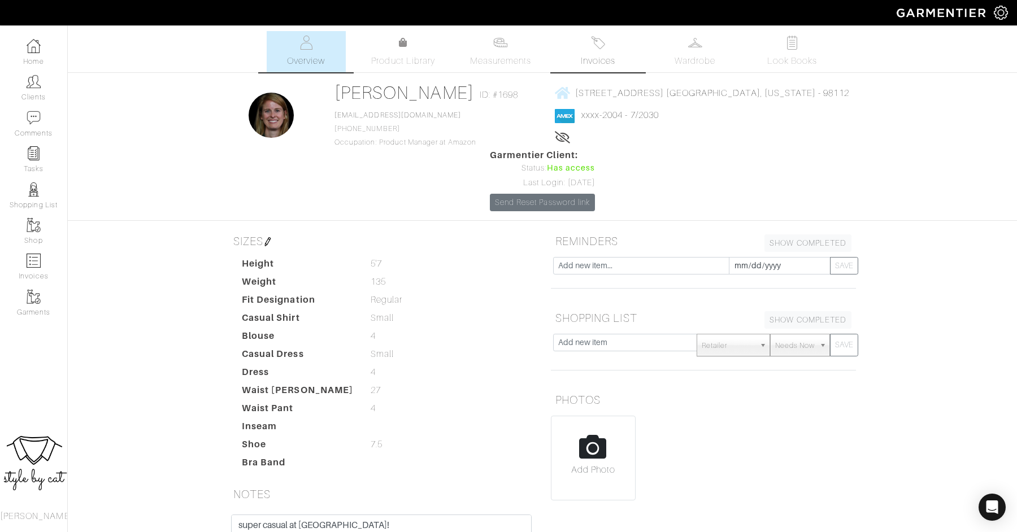
click at [591, 36] on img at bounding box center [598, 43] width 14 height 14
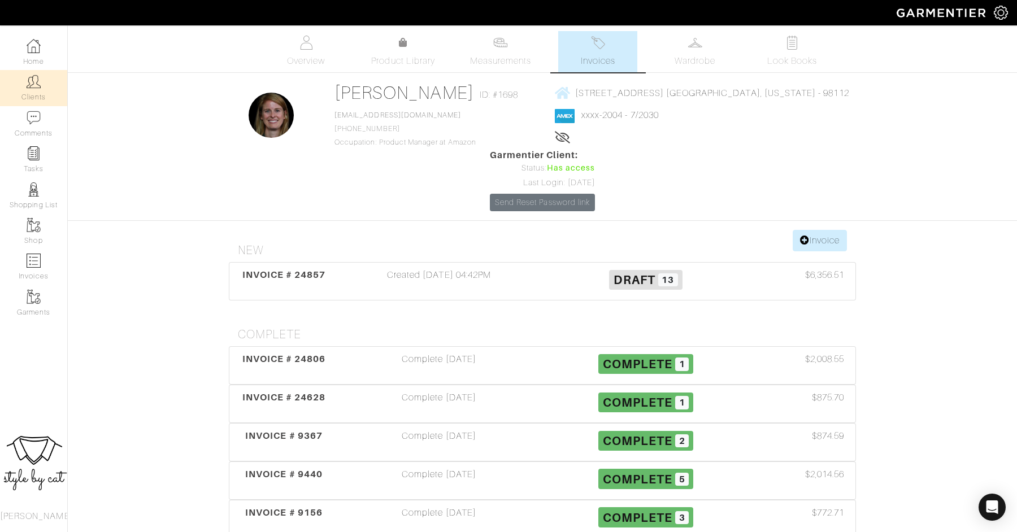
click at [21, 92] on link "Clients" at bounding box center [33, 88] width 67 height 36
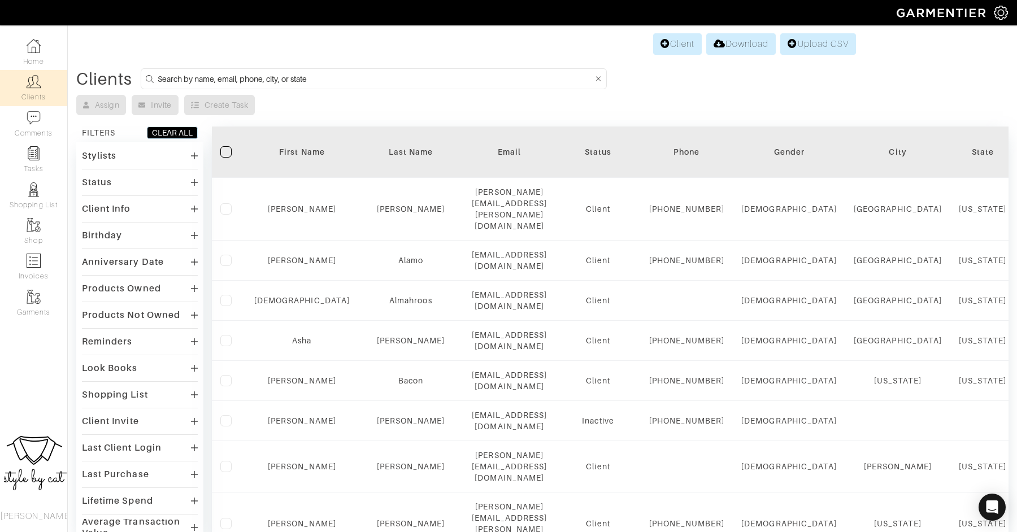
click at [224, 86] on form at bounding box center [374, 78] width 466 height 21
click at [224, 77] on input at bounding box center [375, 79] width 435 height 14
type input "samantha"
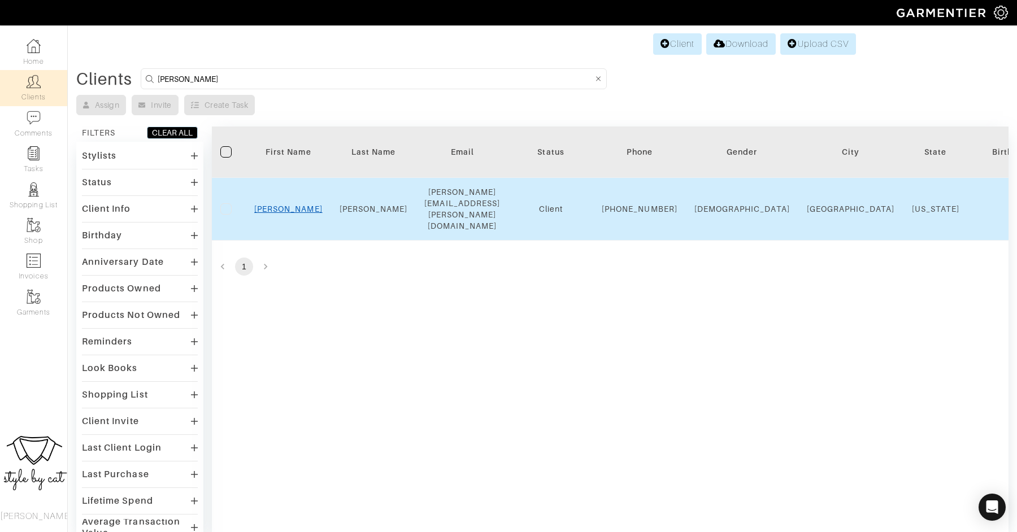
click at [294, 204] on link "Samantha" at bounding box center [288, 208] width 68 height 9
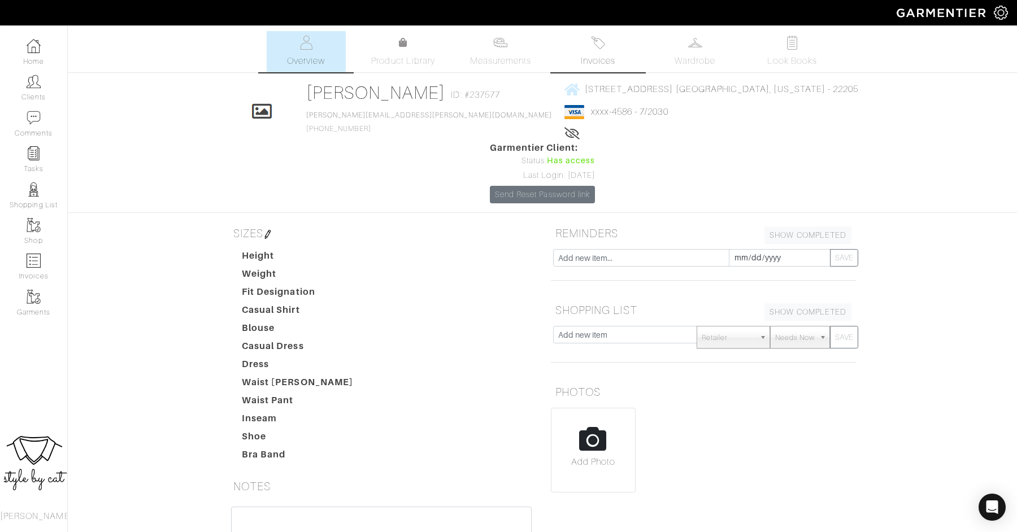
click at [604, 50] on link "Invoices" at bounding box center [597, 51] width 79 height 41
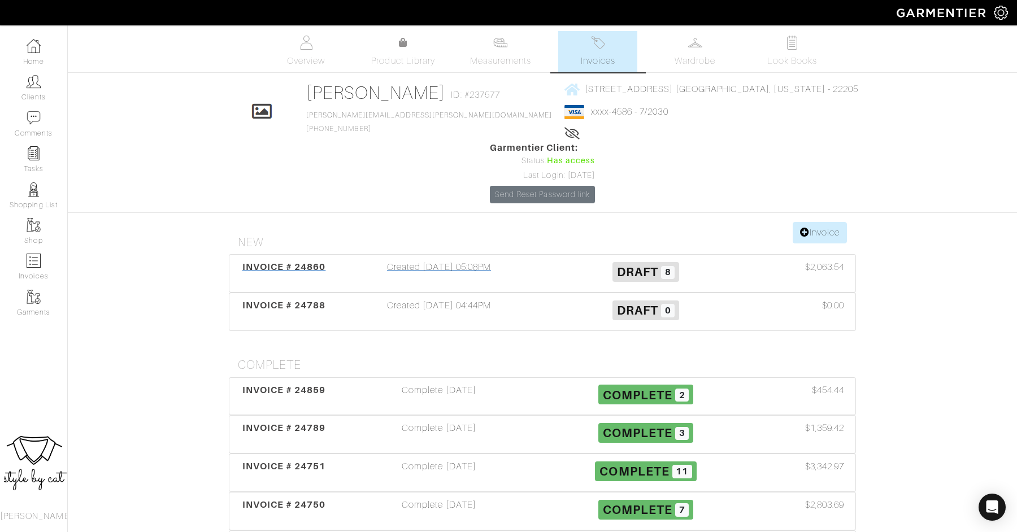
click at [334, 260] on div "INVOICE # 24860" at bounding box center [283, 273] width 103 height 26
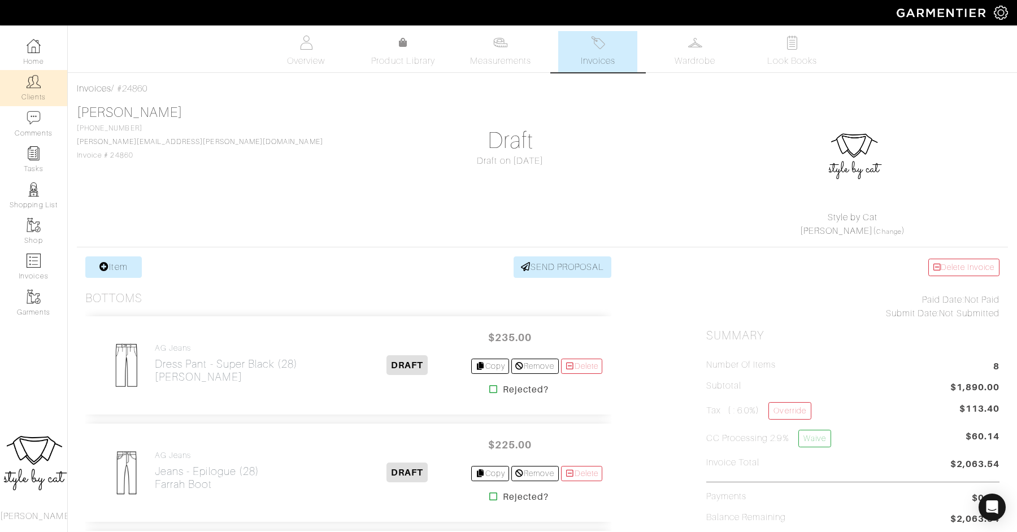
click at [42, 81] on link "Clients" at bounding box center [33, 88] width 67 height 36
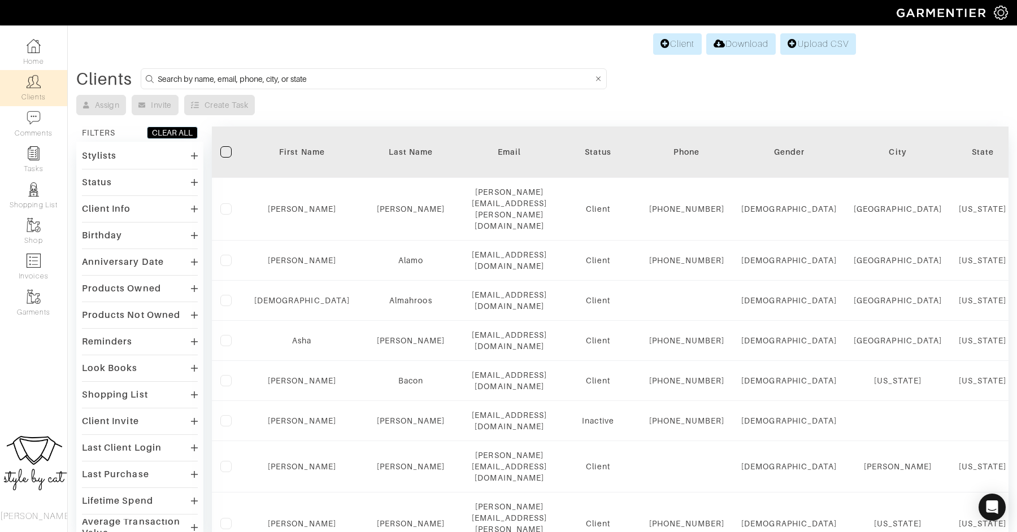
click at [339, 80] on input at bounding box center [375, 79] width 435 height 14
type input "[PERSON_NAME]"
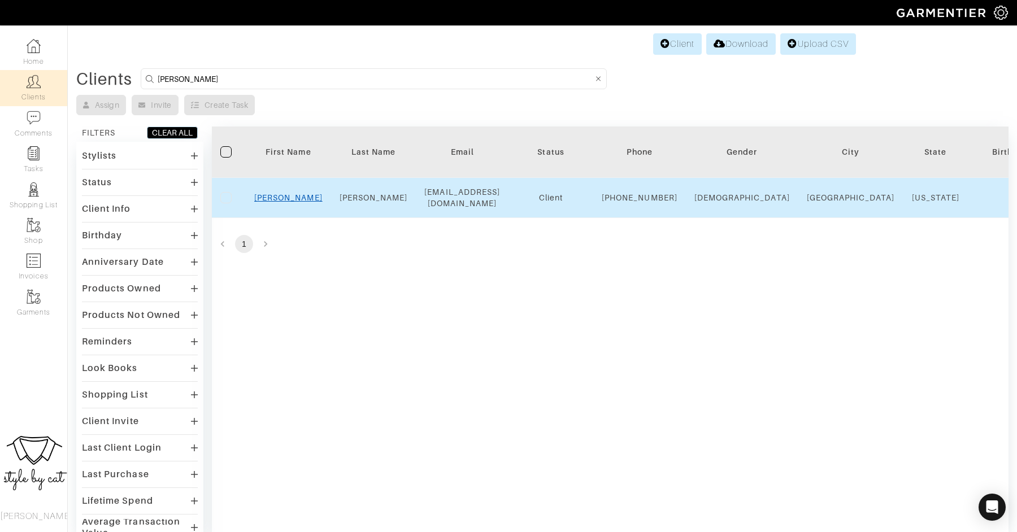
click at [287, 202] on link "Shelley" at bounding box center [288, 197] width 68 height 9
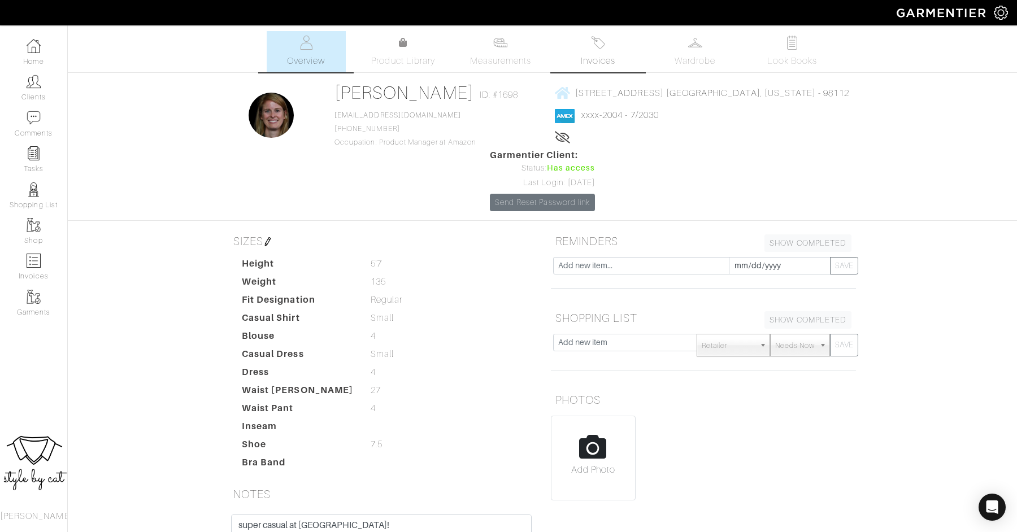
click at [600, 56] on span "Invoices" at bounding box center [598, 61] width 34 height 14
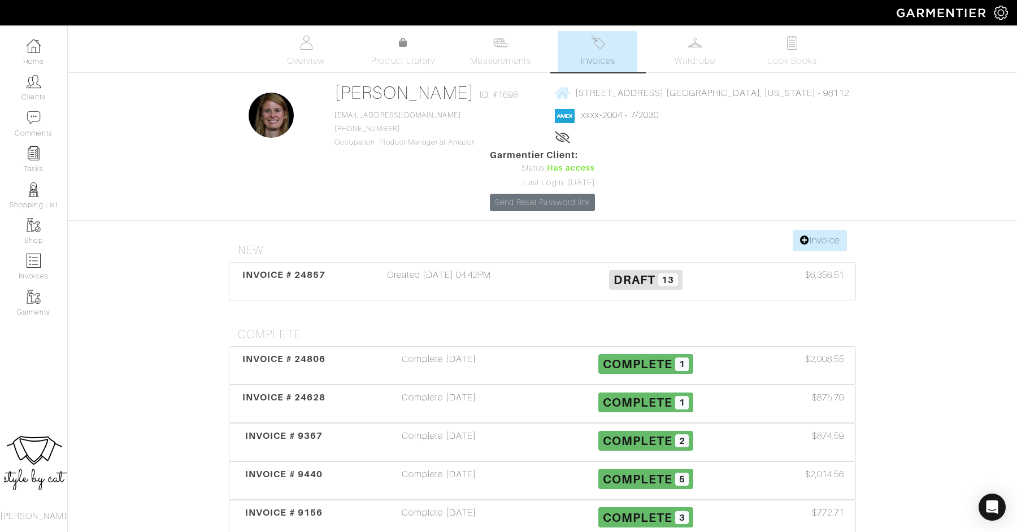
click at [612, 102] on div "[STREET_ADDRESS] [GEOGRAPHIC_DATA], [US_STATE] - 98112 xxxx-2004 - 7/2030 Lifet…" at bounding box center [702, 115] width 294 height 67
click at [608, 93] on span "[STREET_ADDRESS] [GEOGRAPHIC_DATA], [US_STATE] - 98112" at bounding box center [712, 93] width 274 height 10
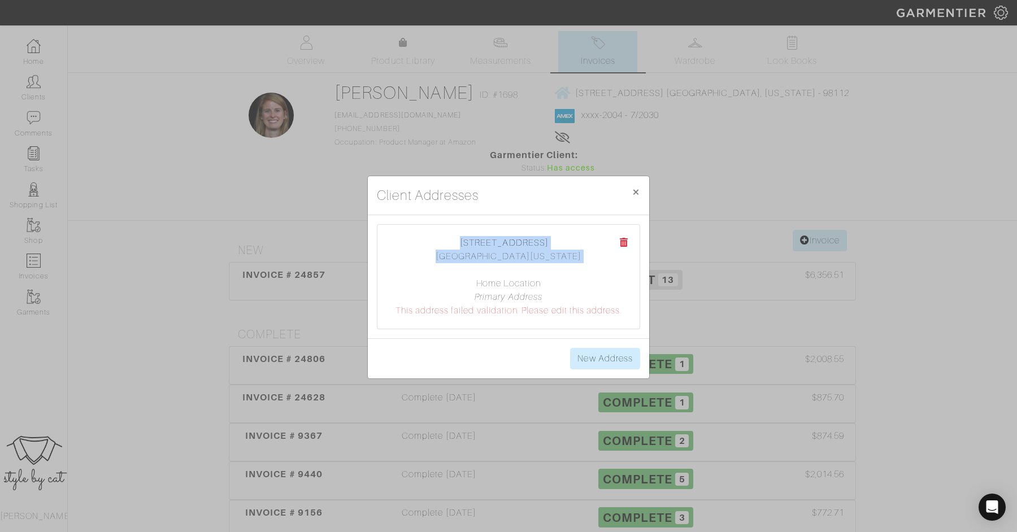
drag, startPoint x: 451, startPoint y: 237, endPoint x: 601, endPoint y: 271, distance: 153.6
click at [601, 271] on center "[STREET_ADDRESS] [GEOGRAPHIC_DATA], [US_STATE][GEOGRAPHIC_DATA] Home Location P…" at bounding box center [508, 276] width 239 height 81
copy center "[STREET_ADDRESS][US_STATE]"
